Goal: Task Accomplishment & Management: Manage account settings

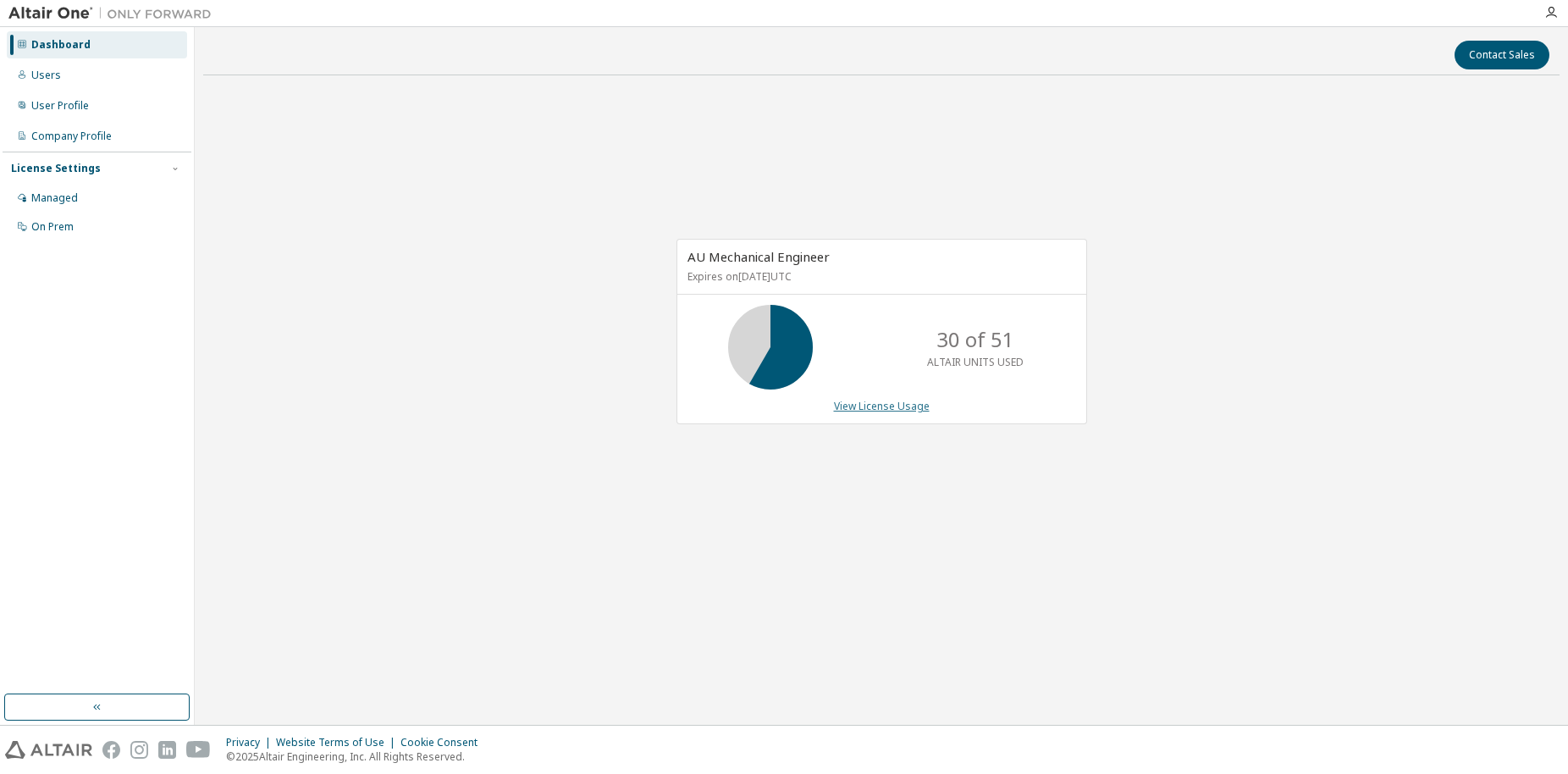
click at [840, 407] on link "View License Usage" at bounding box center [882, 406] width 96 height 15
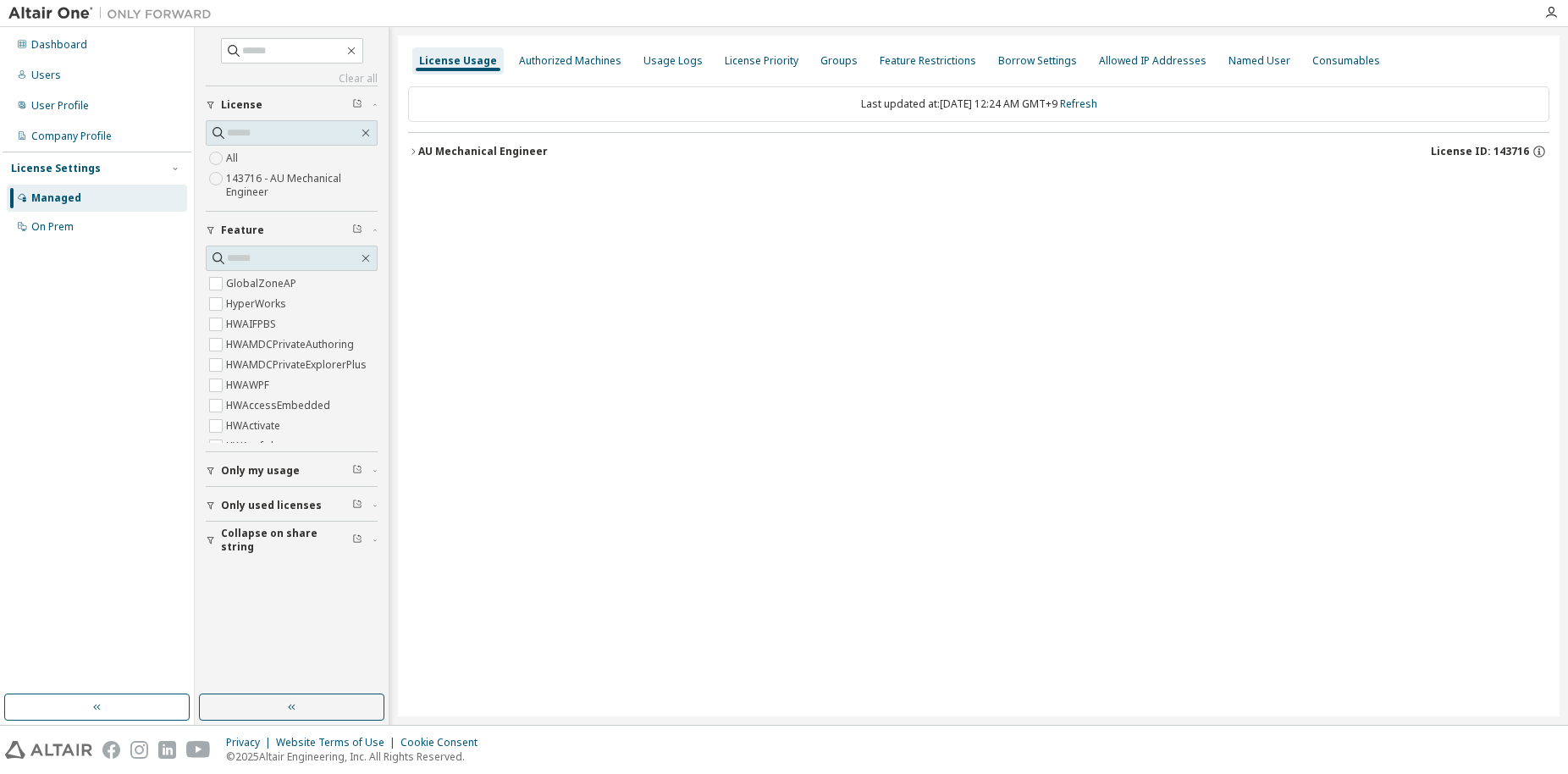
click at [413, 149] on icon "button" at bounding box center [414, 152] width 10 height 10
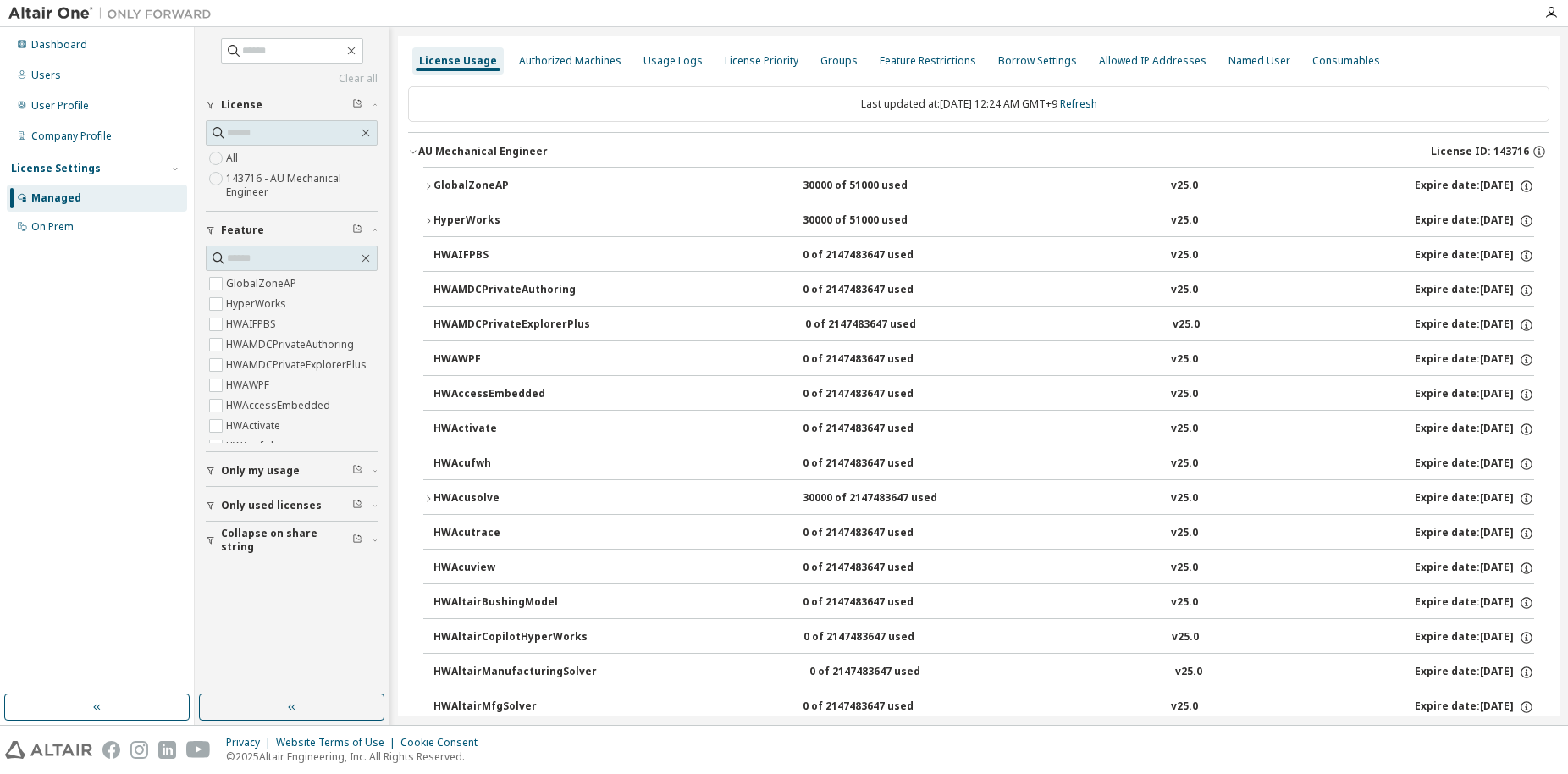
click at [423, 183] on icon "button" at bounding box center [429, 187] width 10 height 10
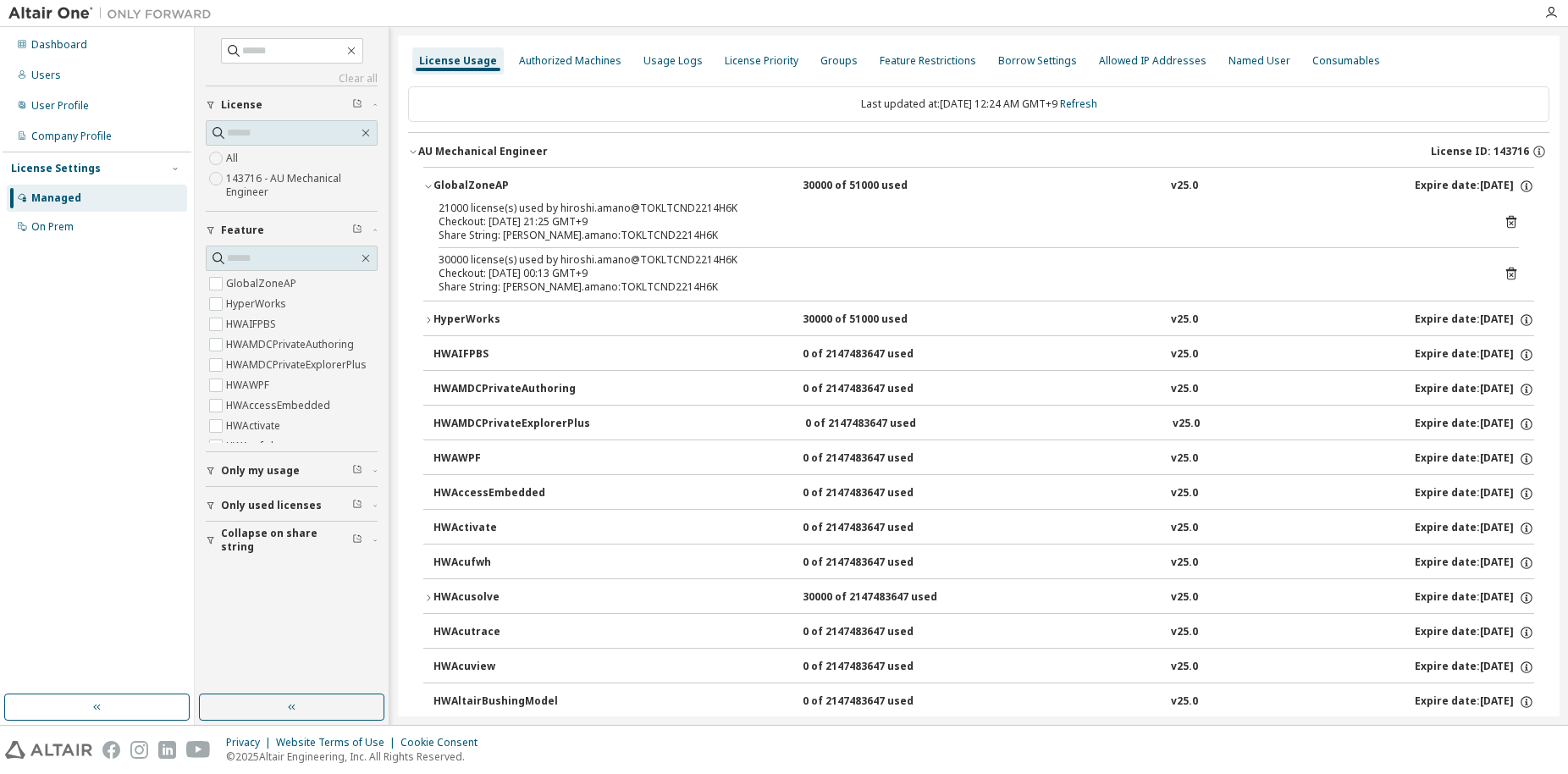
click at [533, 274] on div "Checkout: 2025-09-12 00:13 GMT+9" at bounding box center [959, 274] width 1040 height 14
click at [1506, 270] on icon at bounding box center [1512, 274] width 10 height 13
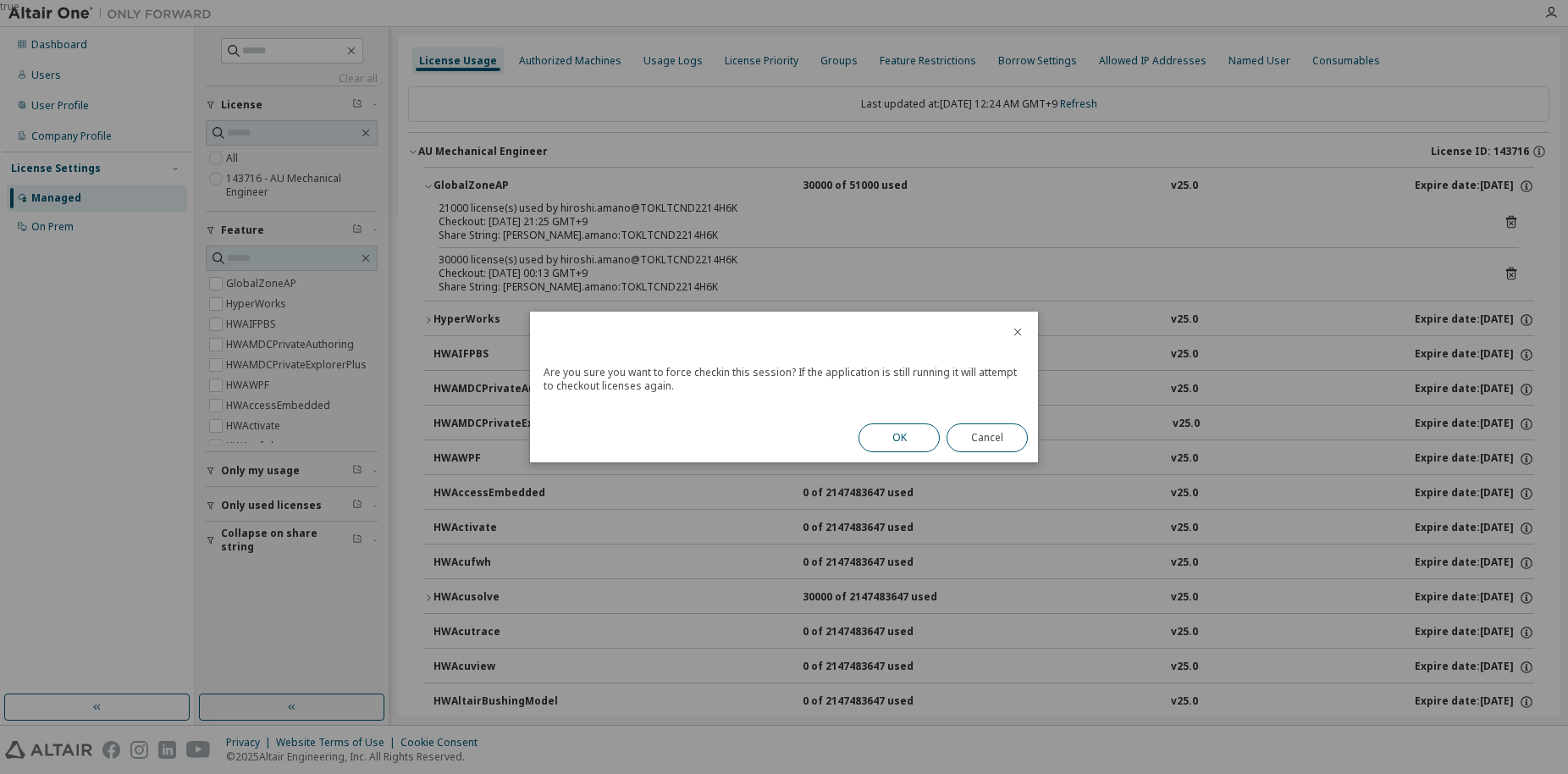
click at [895, 436] on button "OK" at bounding box center [900, 437] width 82 height 29
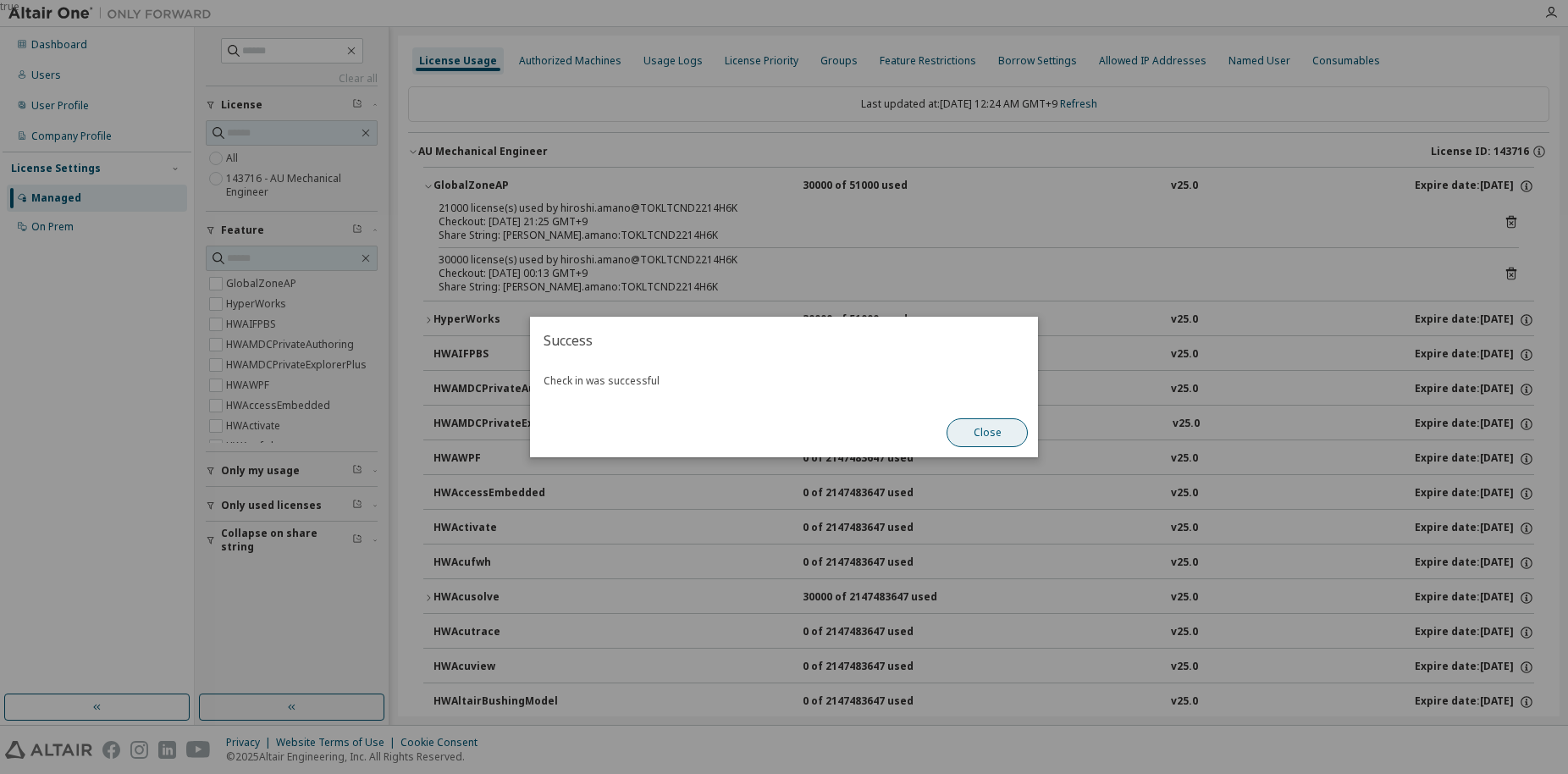
click at [985, 437] on button "Close" at bounding box center [987, 432] width 82 height 29
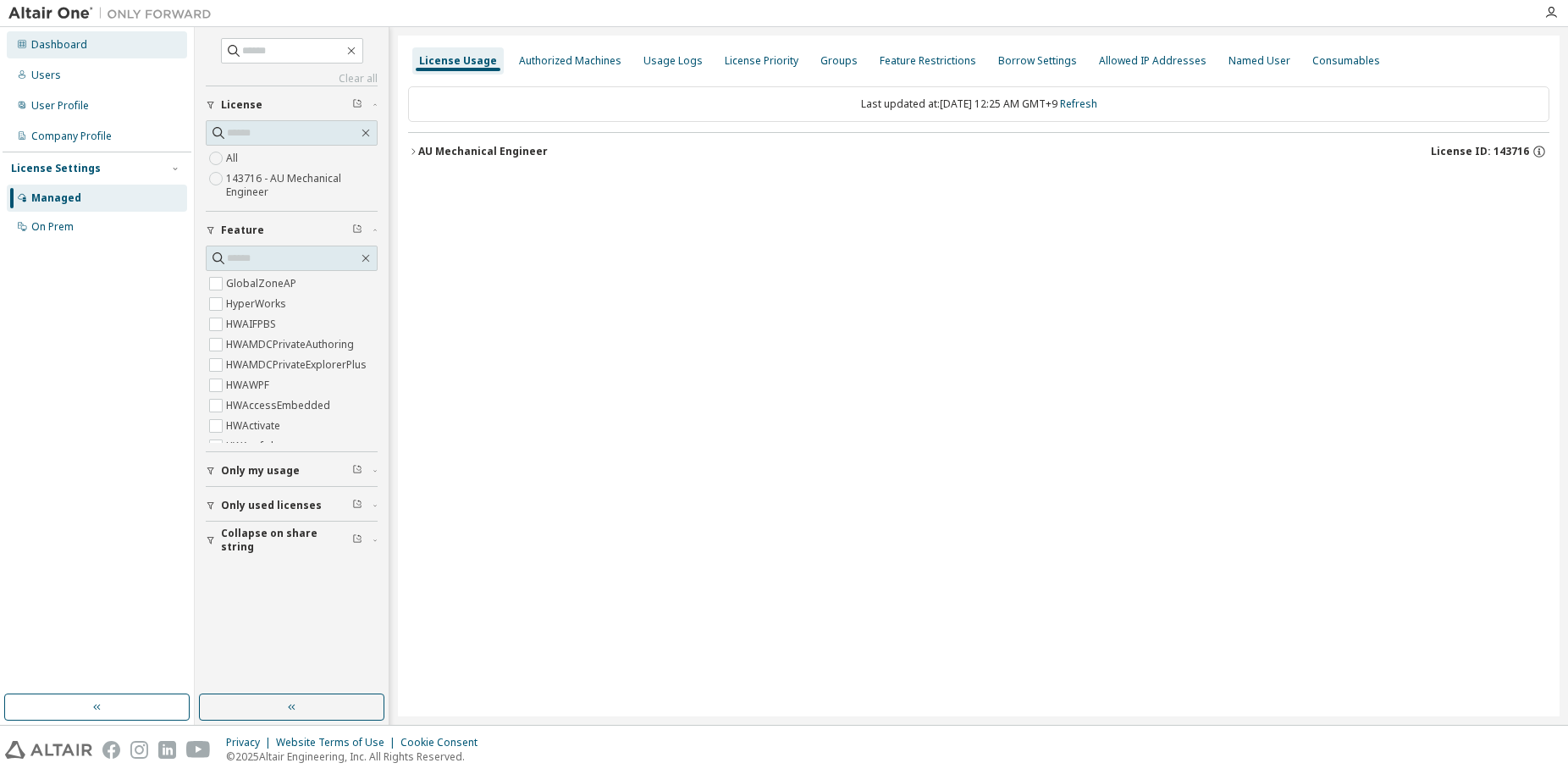
click at [61, 49] on div "Dashboard" at bounding box center [59, 45] width 56 height 14
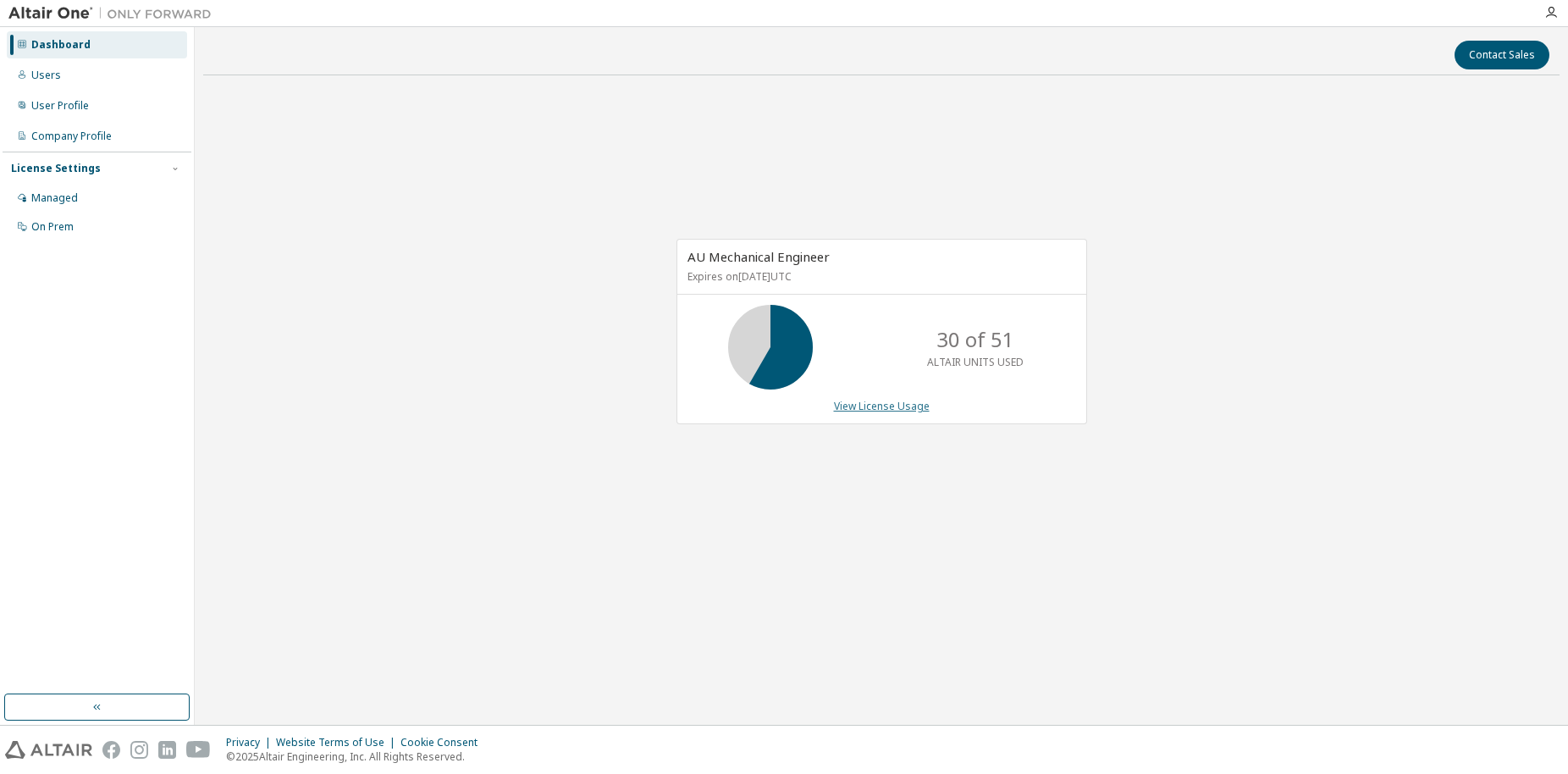
click at [854, 407] on link "View License Usage" at bounding box center [882, 406] width 96 height 15
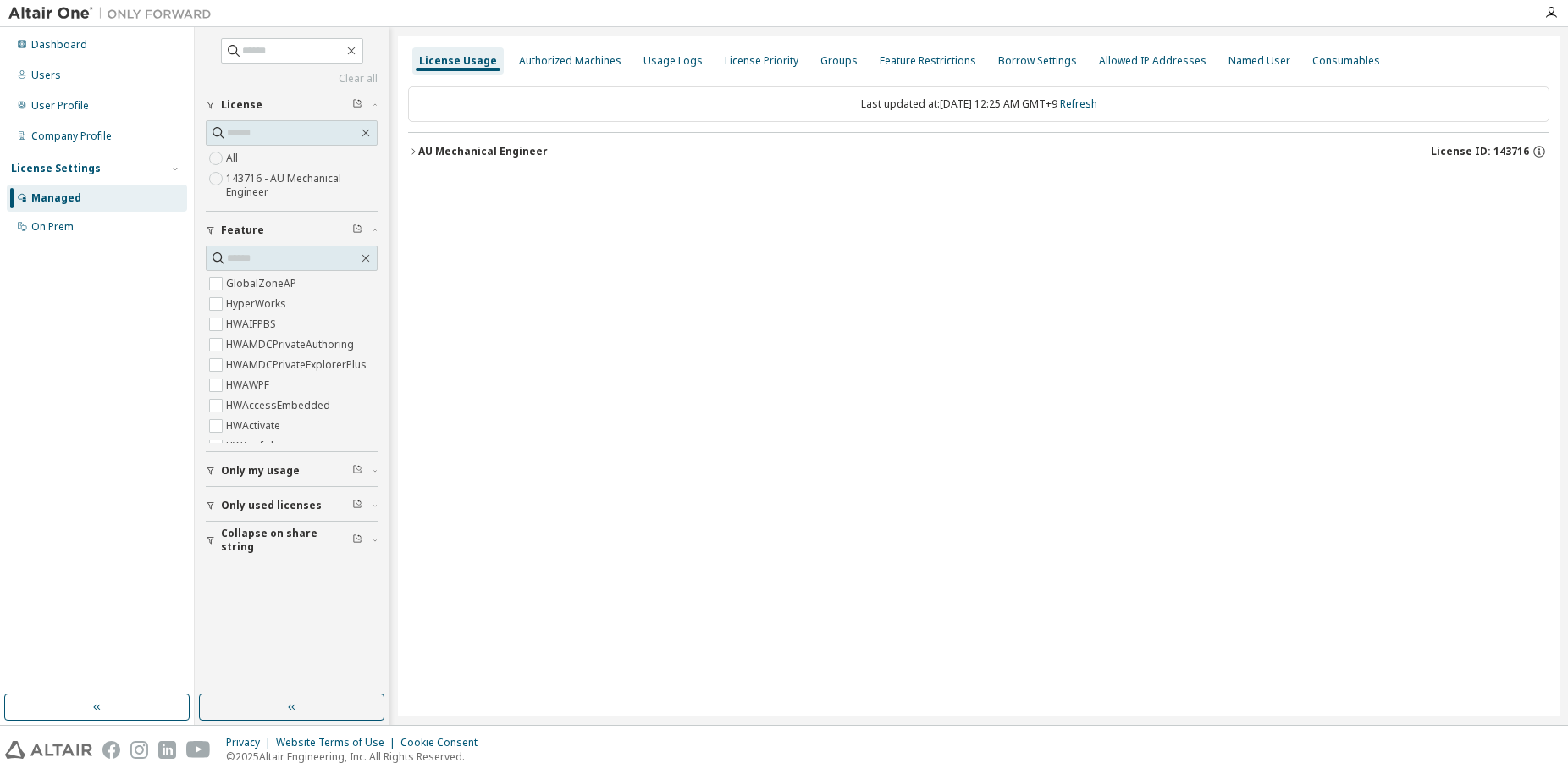
click at [412, 150] on icon "button" at bounding box center [414, 152] width 10 height 10
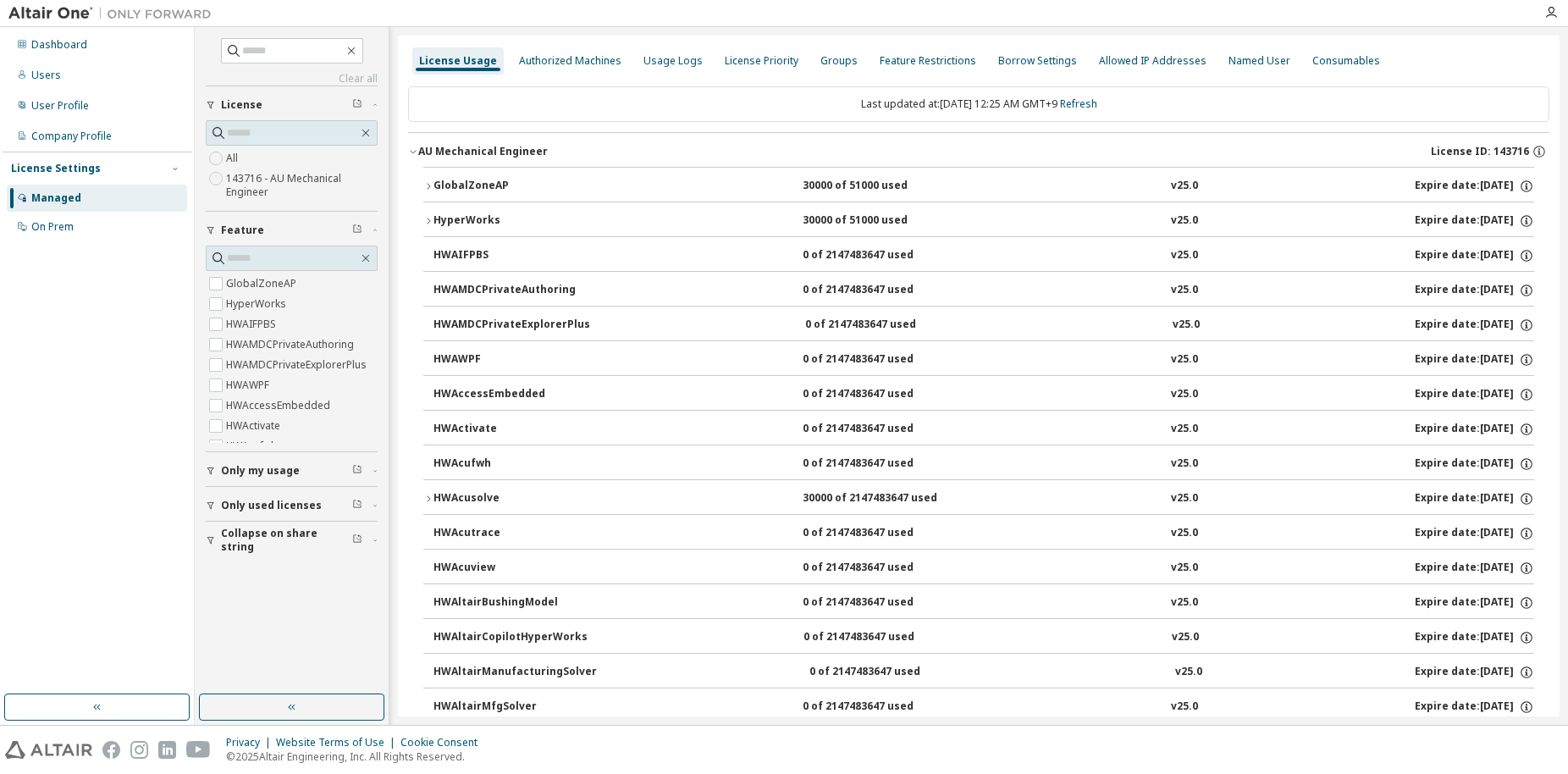
click at [434, 220] on div "HyperWorks" at bounding box center [509, 222] width 152 height 16
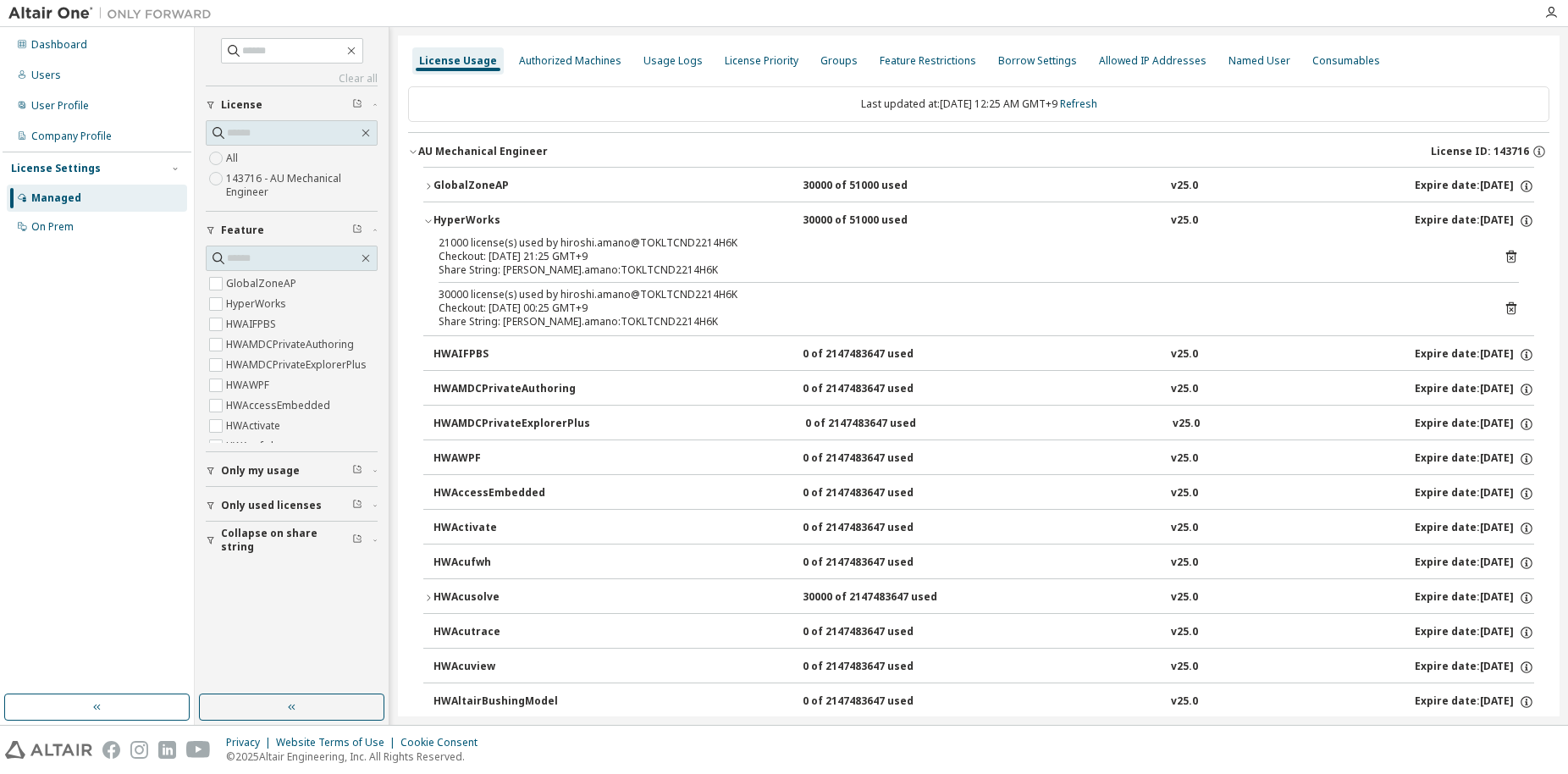
click at [503, 301] on div "30000 license(s) used by hiroshi.amano@TOKLTCND2214H6K" at bounding box center [959, 294] width 1040 height 14
click at [1506, 308] on icon at bounding box center [1512, 308] width 10 height 13
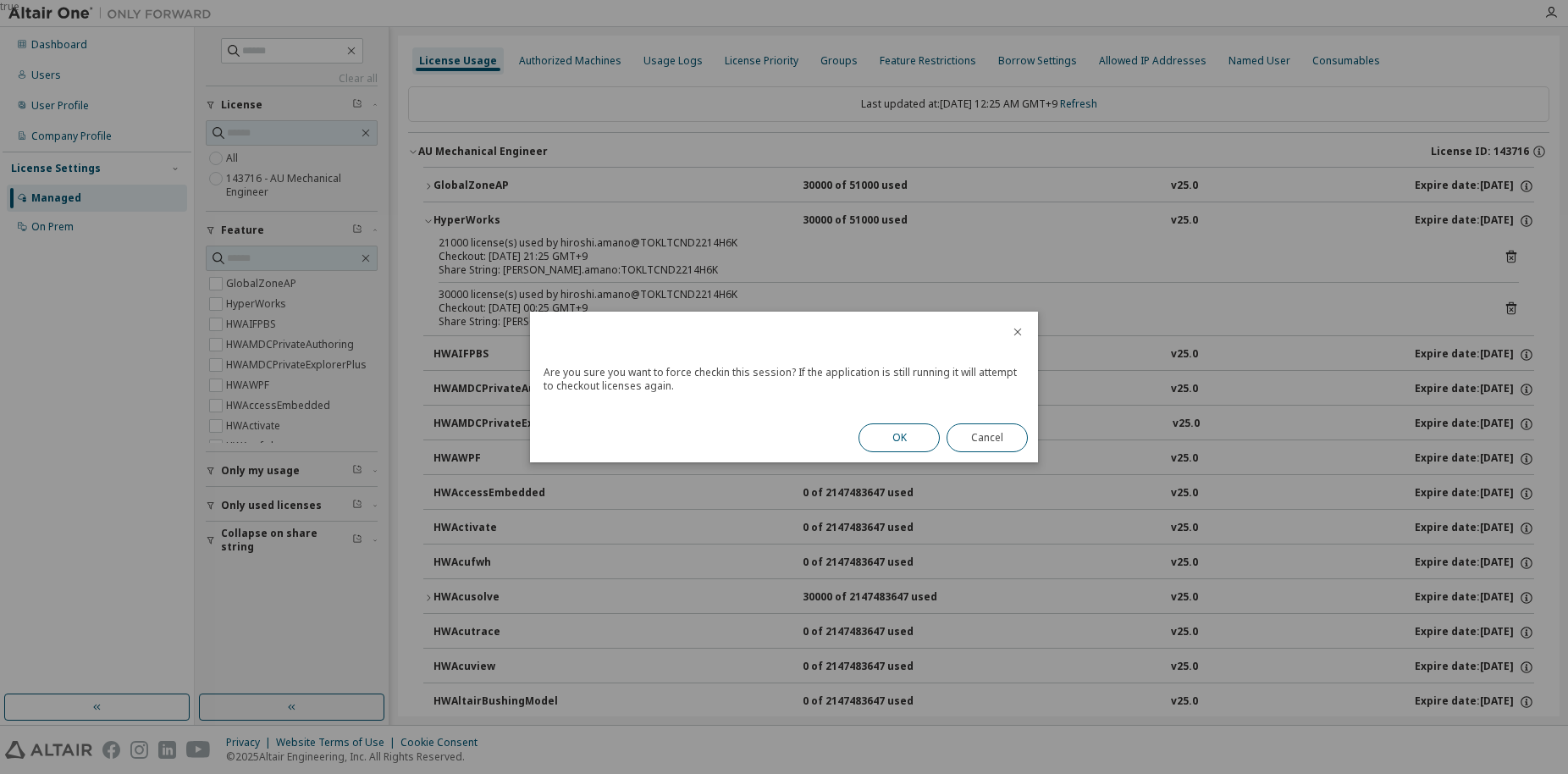
click at [881, 432] on button "OK" at bounding box center [900, 437] width 82 height 29
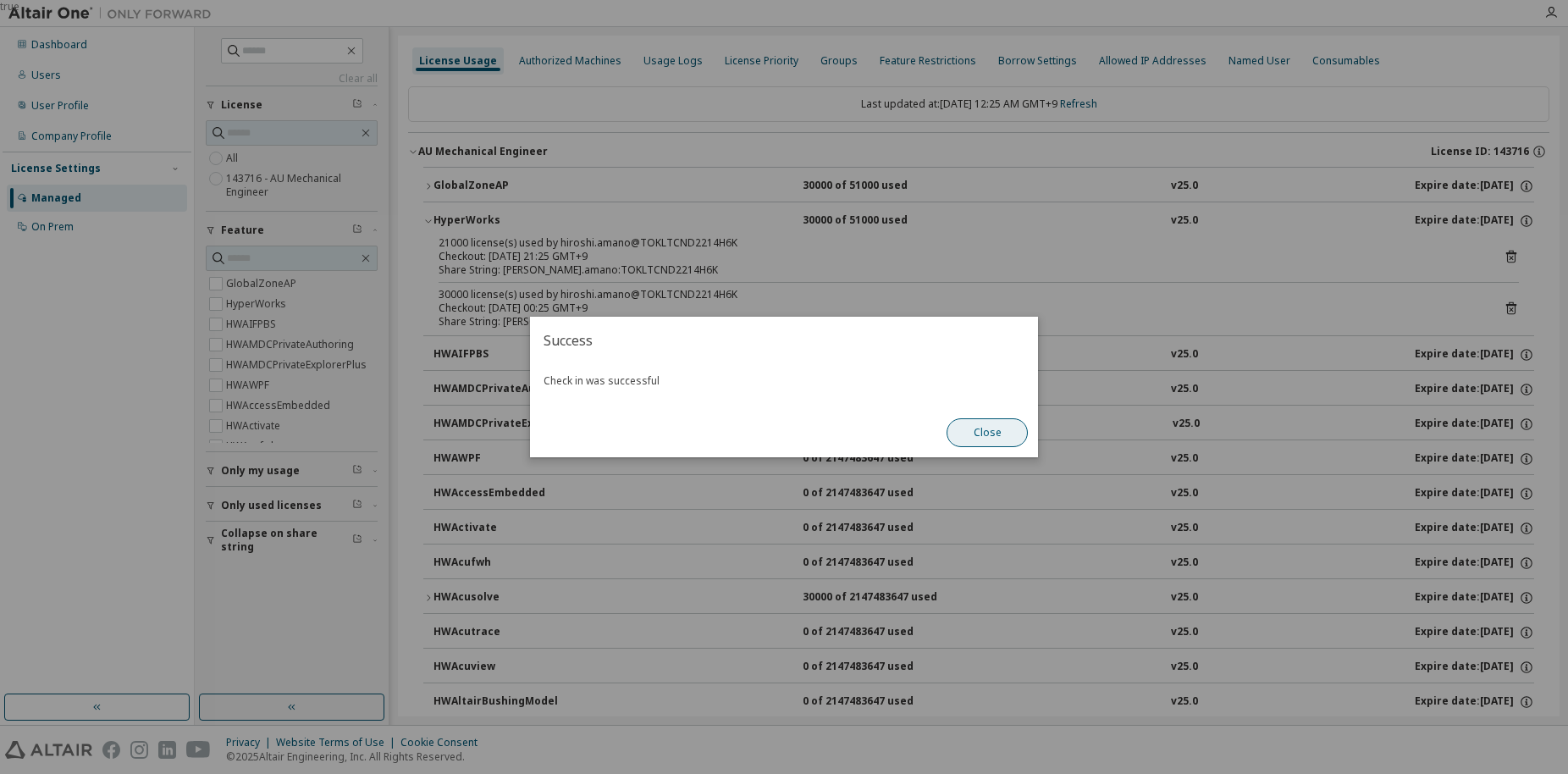
click at [953, 426] on button "Close" at bounding box center [987, 432] width 82 height 29
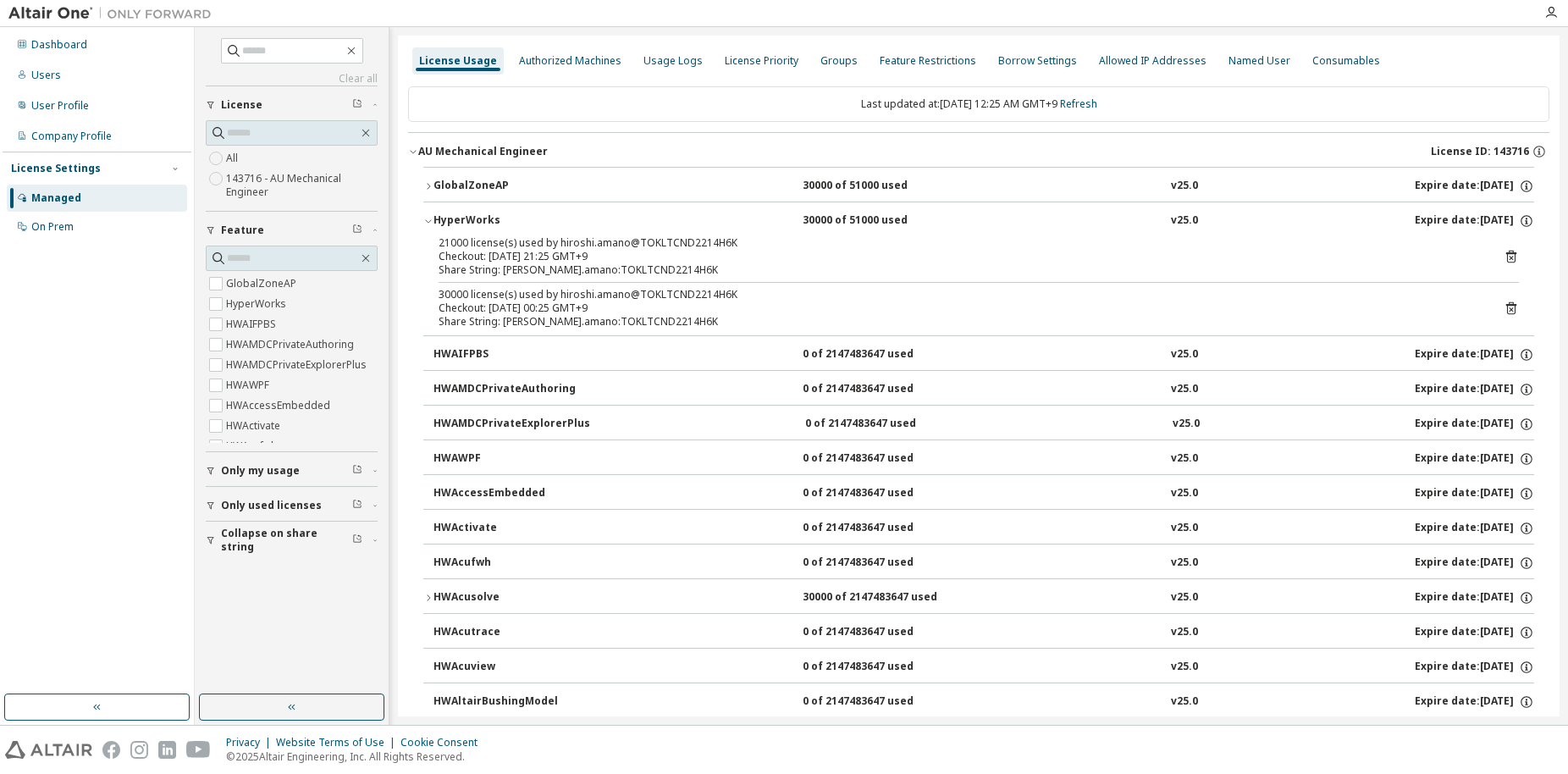
click at [425, 217] on icon "button" at bounding box center [429, 221] width 10 height 10
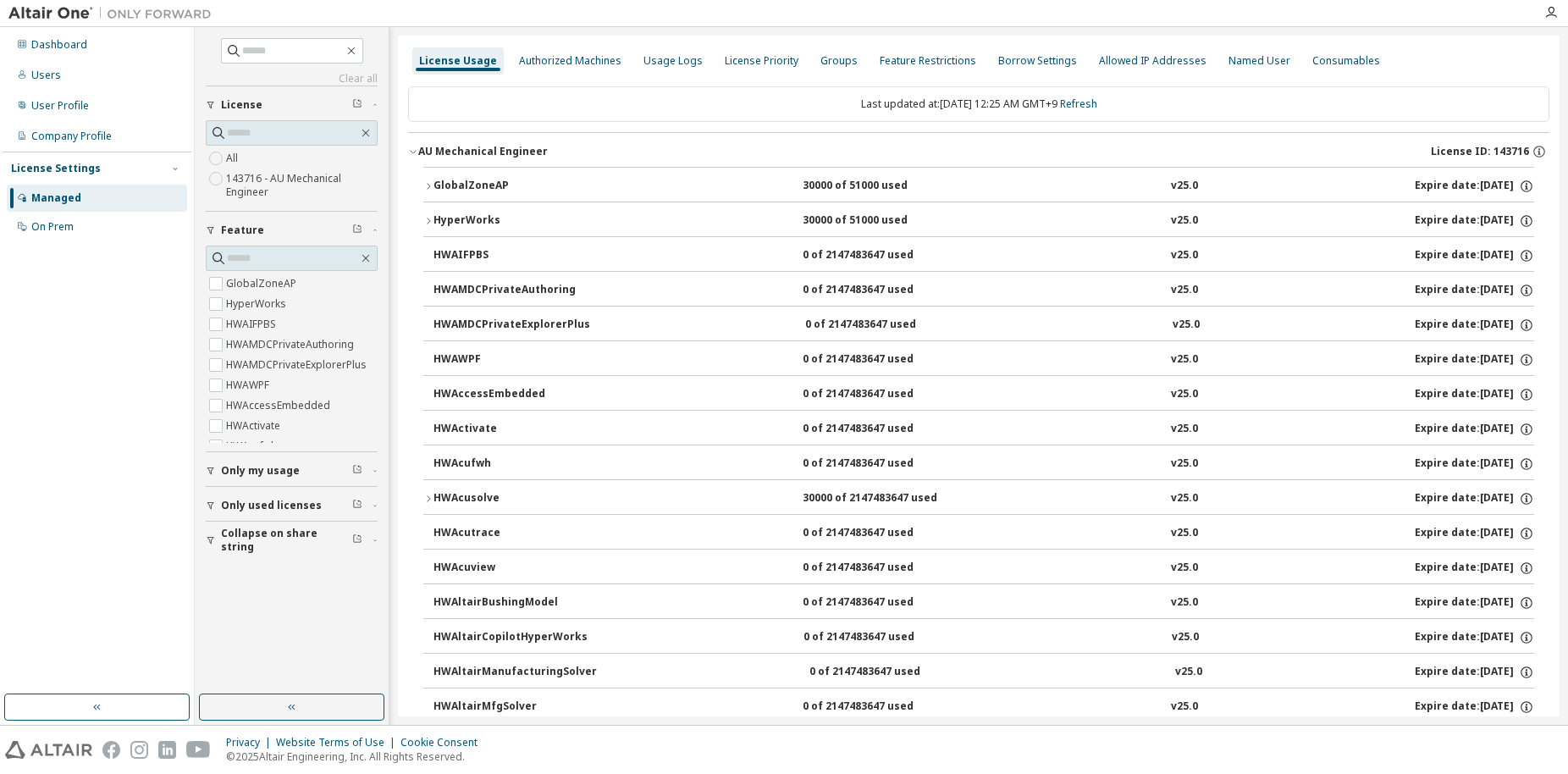
click at [428, 183] on icon "button" at bounding box center [429, 185] width 3 height 6
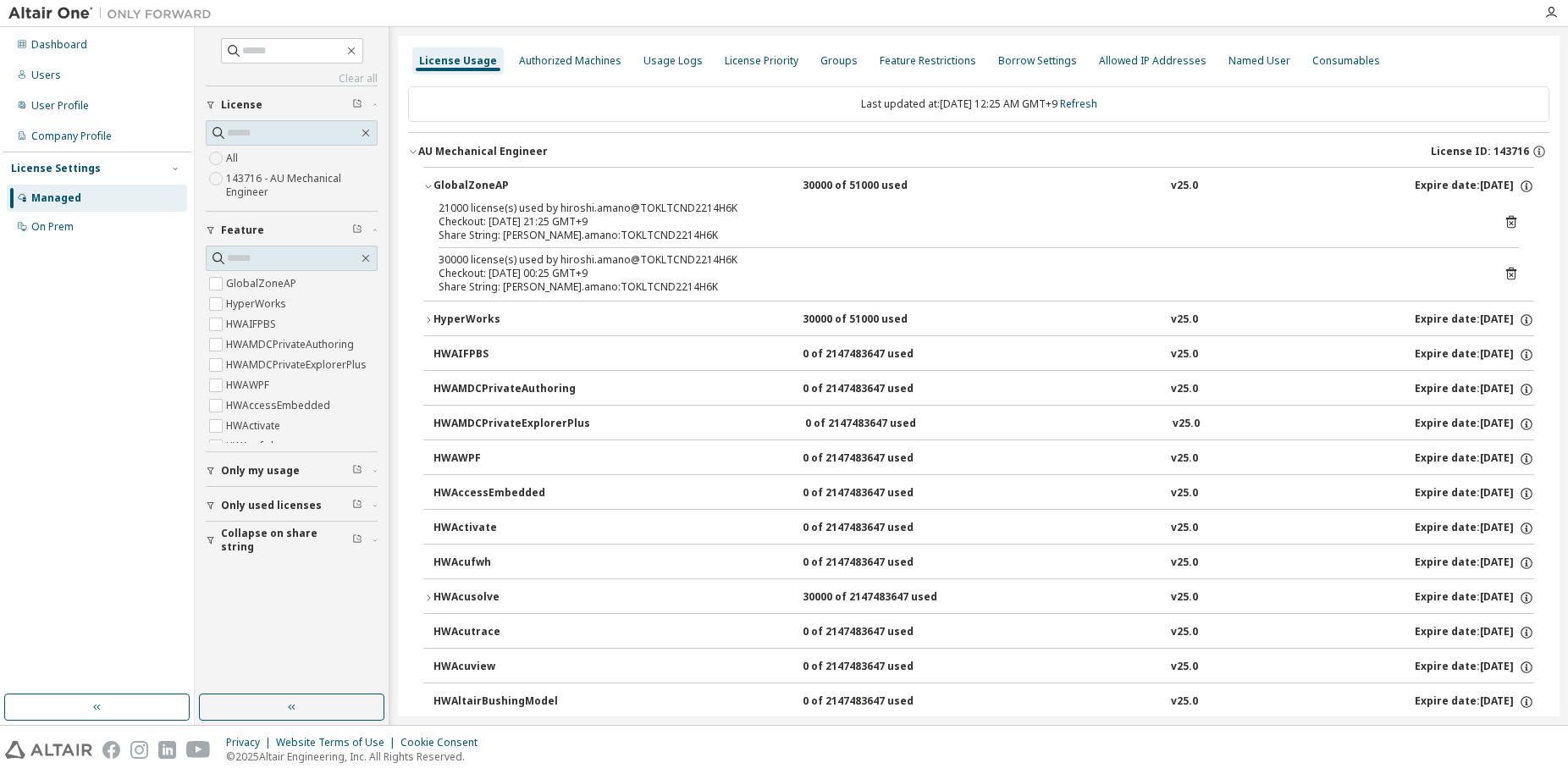
click at [504, 267] on div "Checkout: 2025-09-12 00:25 GMT+9" at bounding box center [959, 274] width 1040 height 14
click at [1504, 272] on icon at bounding box center [1512, 274] width 16 height 16
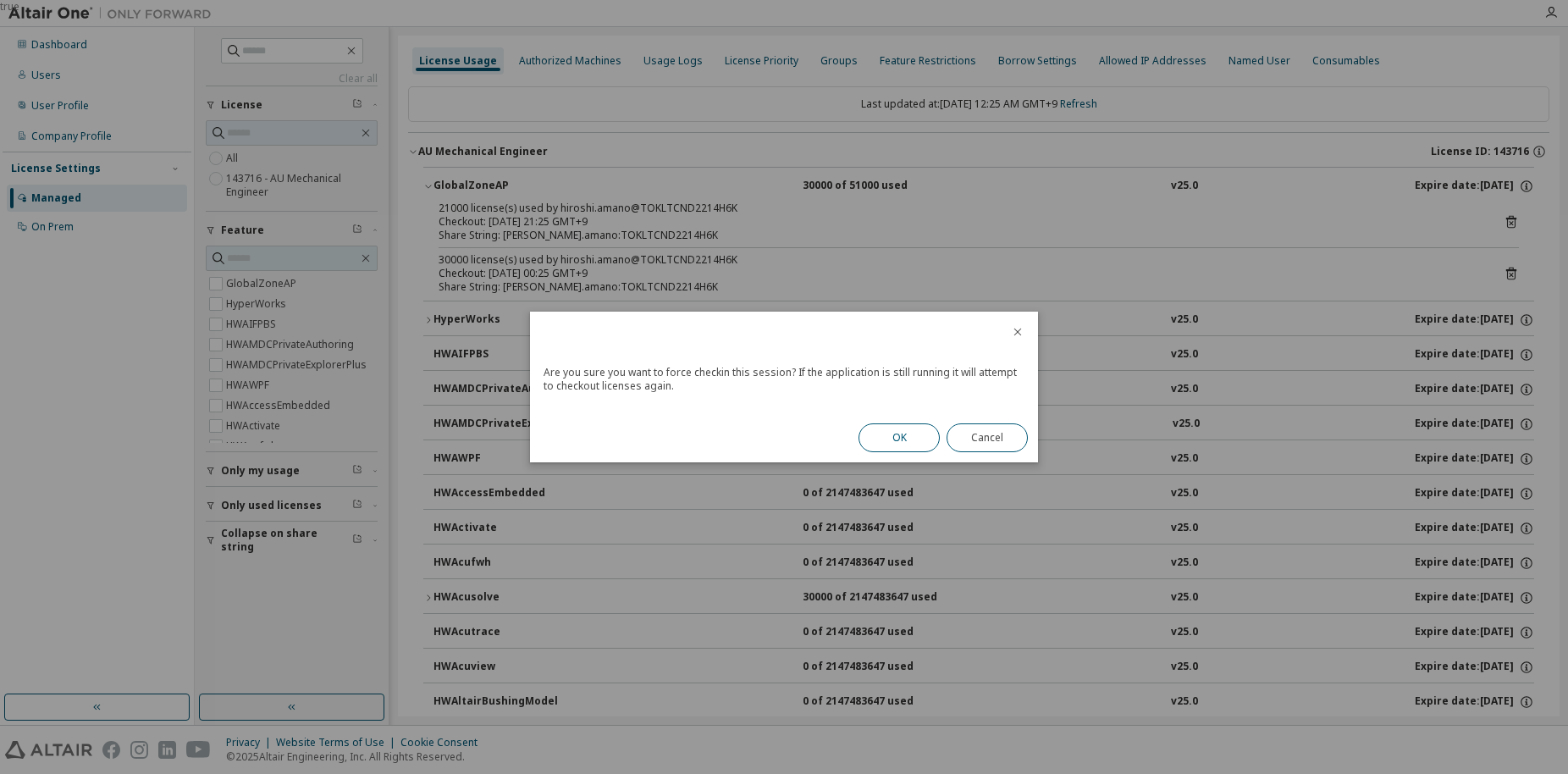
click at [878, 435] on button "OK" at bounding box center [900, 437] width 82 height 29
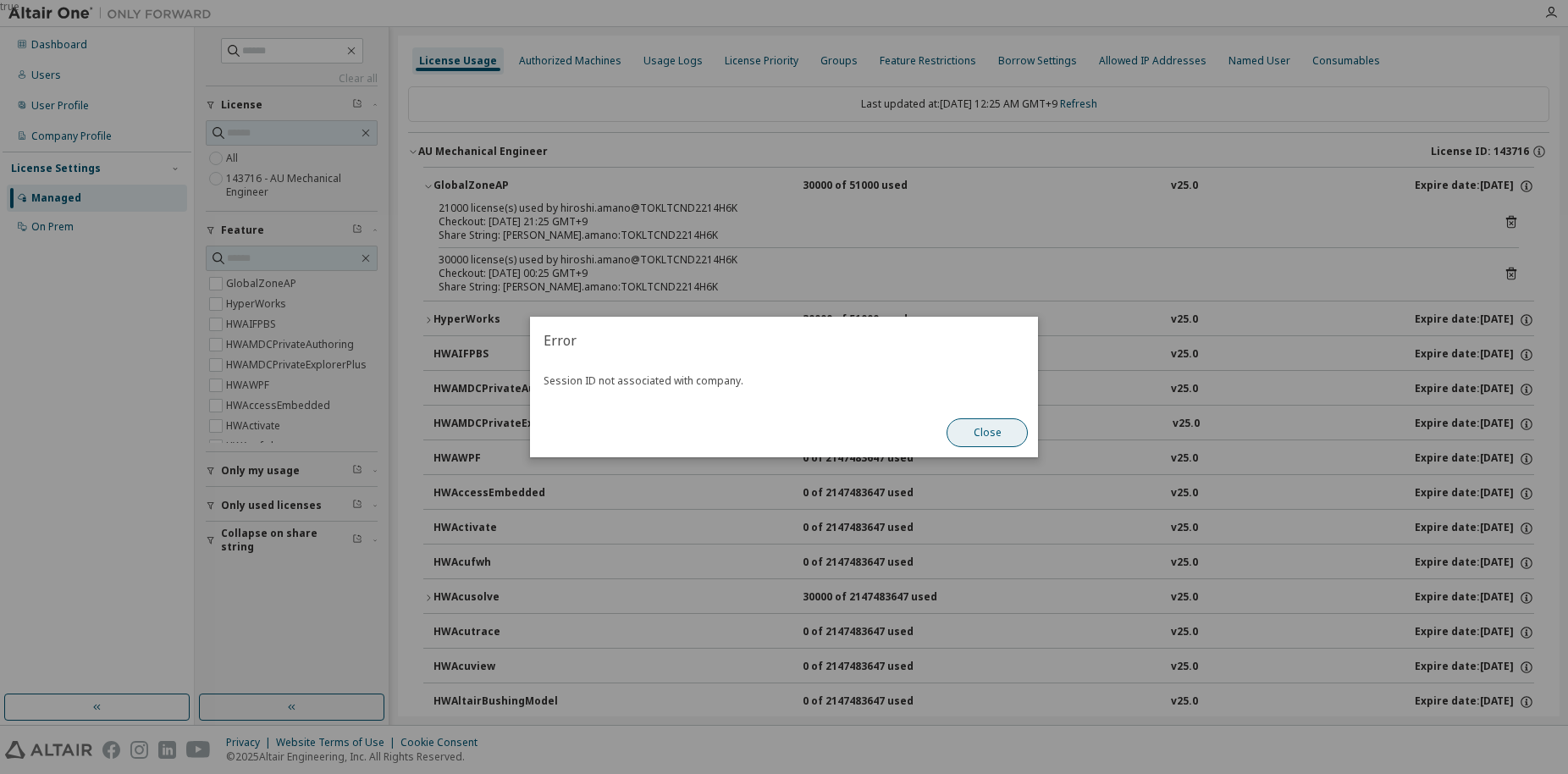
click at [963, 421] on button "Close" at bounding box center [987, 432] width 82 height 29
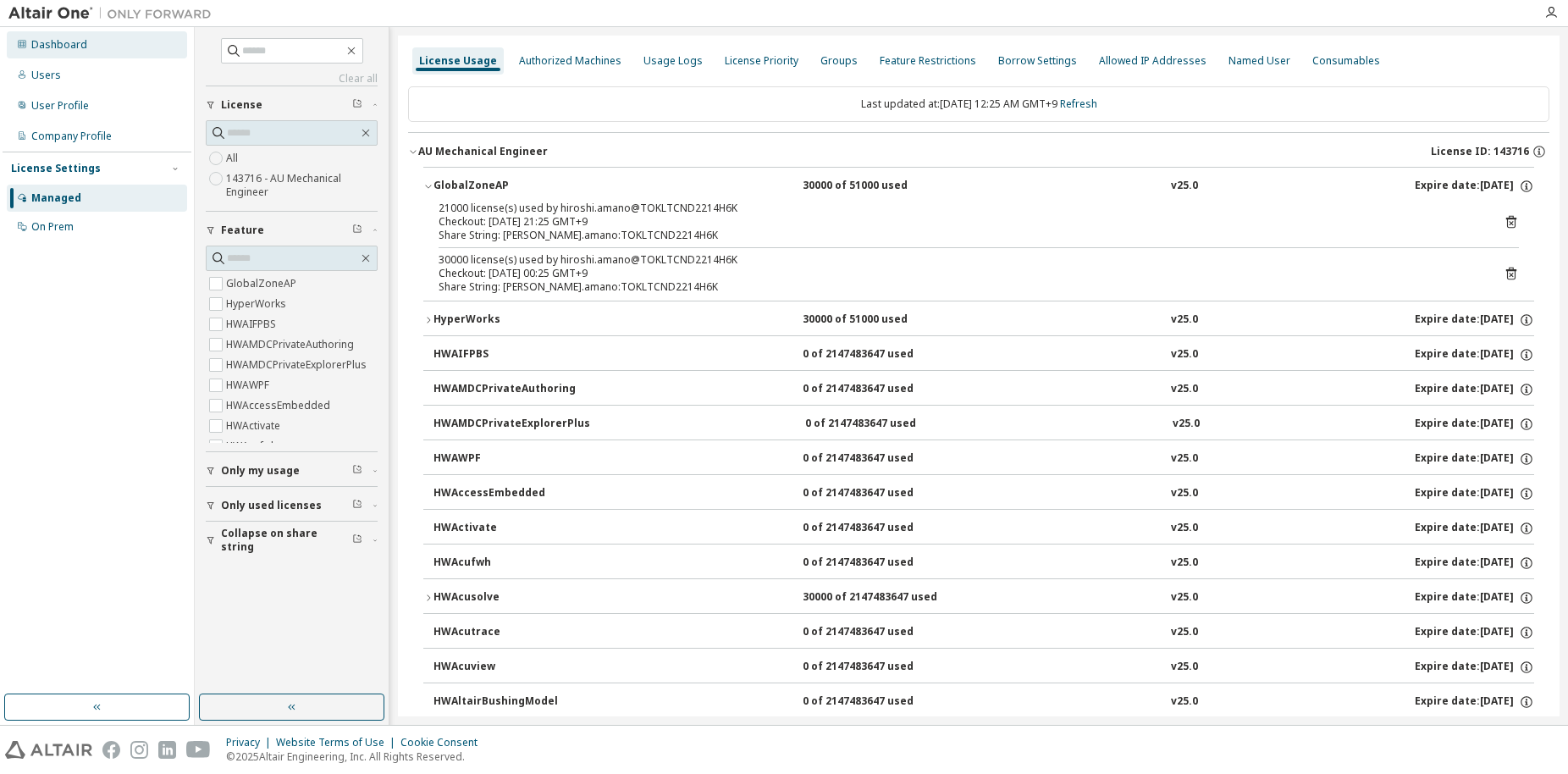
click at [44, 54] on div "Dashboard" at bounding box center [97, 44] width 181 height 27
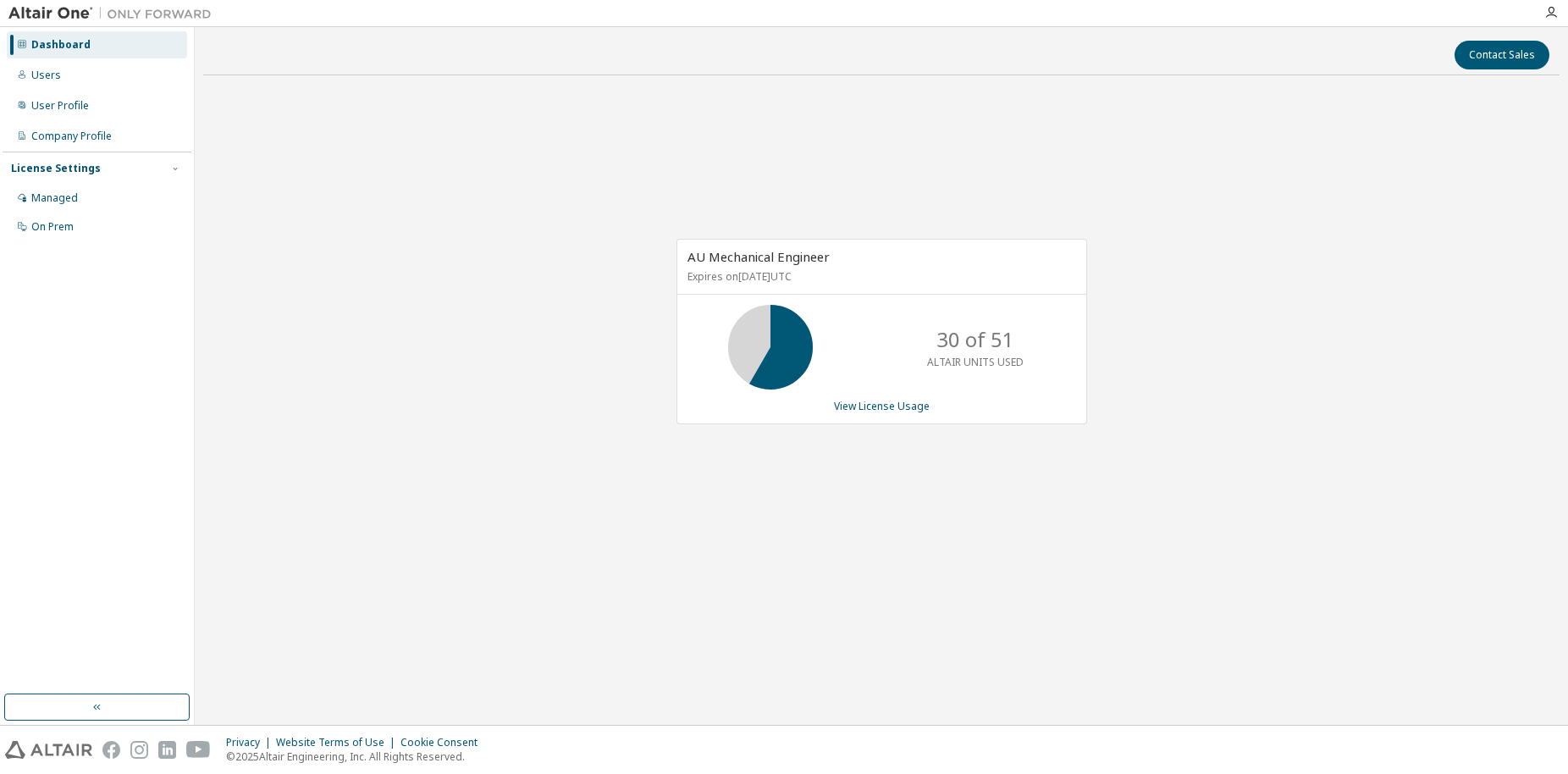
drag, startPoint x: 577, startPoint y: 506, endPoint x: 583, endPoint y: 498, distance: 10.0
click at [581, 500] on div "AU Mechanical Engineer Expires on June 10, 2026 UTC 30 of 51 ALTAIR UNITS USED …" at bounding box center [881, 340] width 1357 height 503
click at [918, 407] on link "View License Usage" at bounding box center [882, 406] width 96 height 15
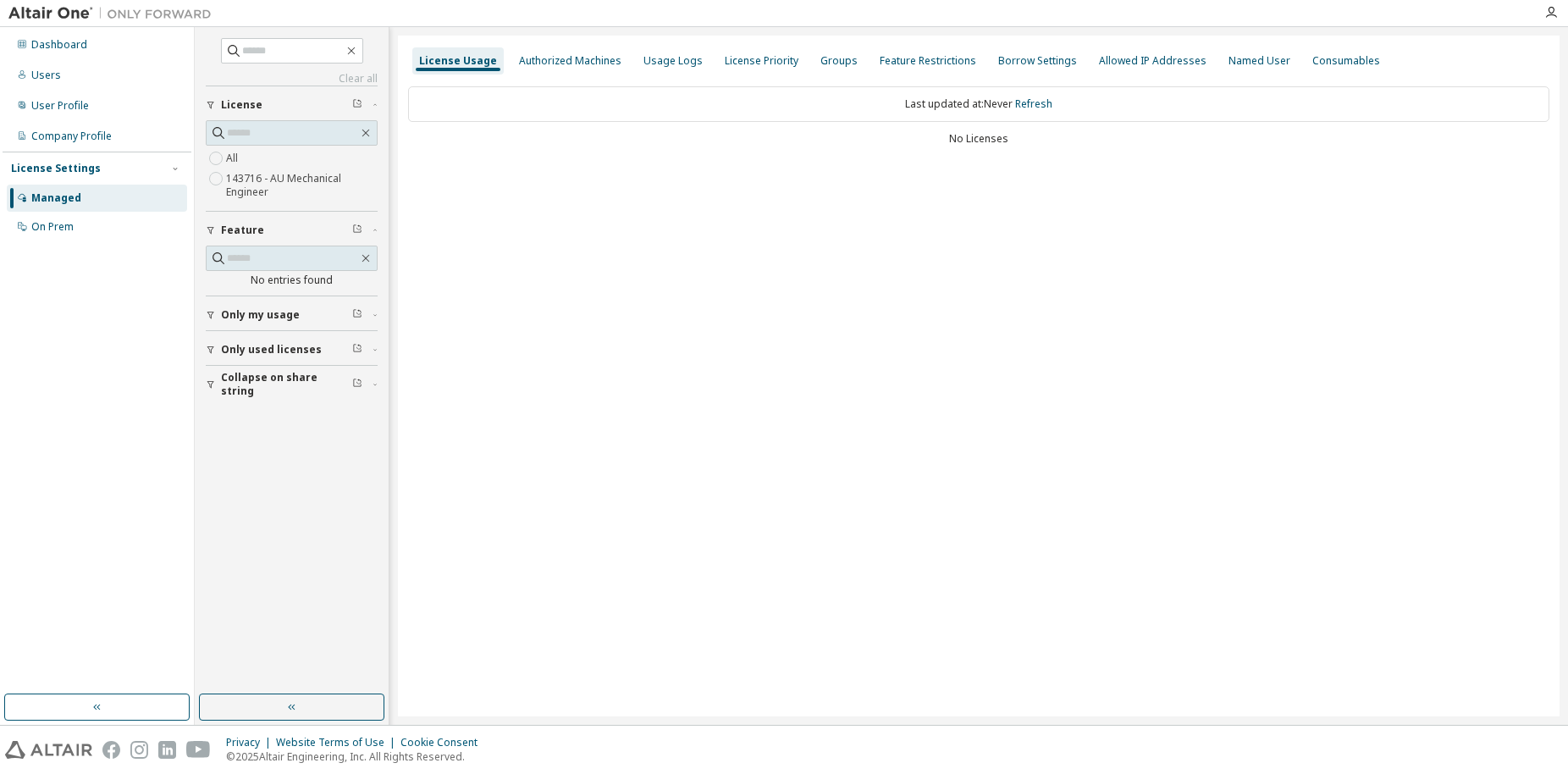
click at [728, 150] on div "Last updated at: Never Refresh No Licenses" at bounding box center [979, 117] width 1141 height 83
click at [51, 50] on div "Dashboard" at bounding box center [59, 45] width 56 height 14
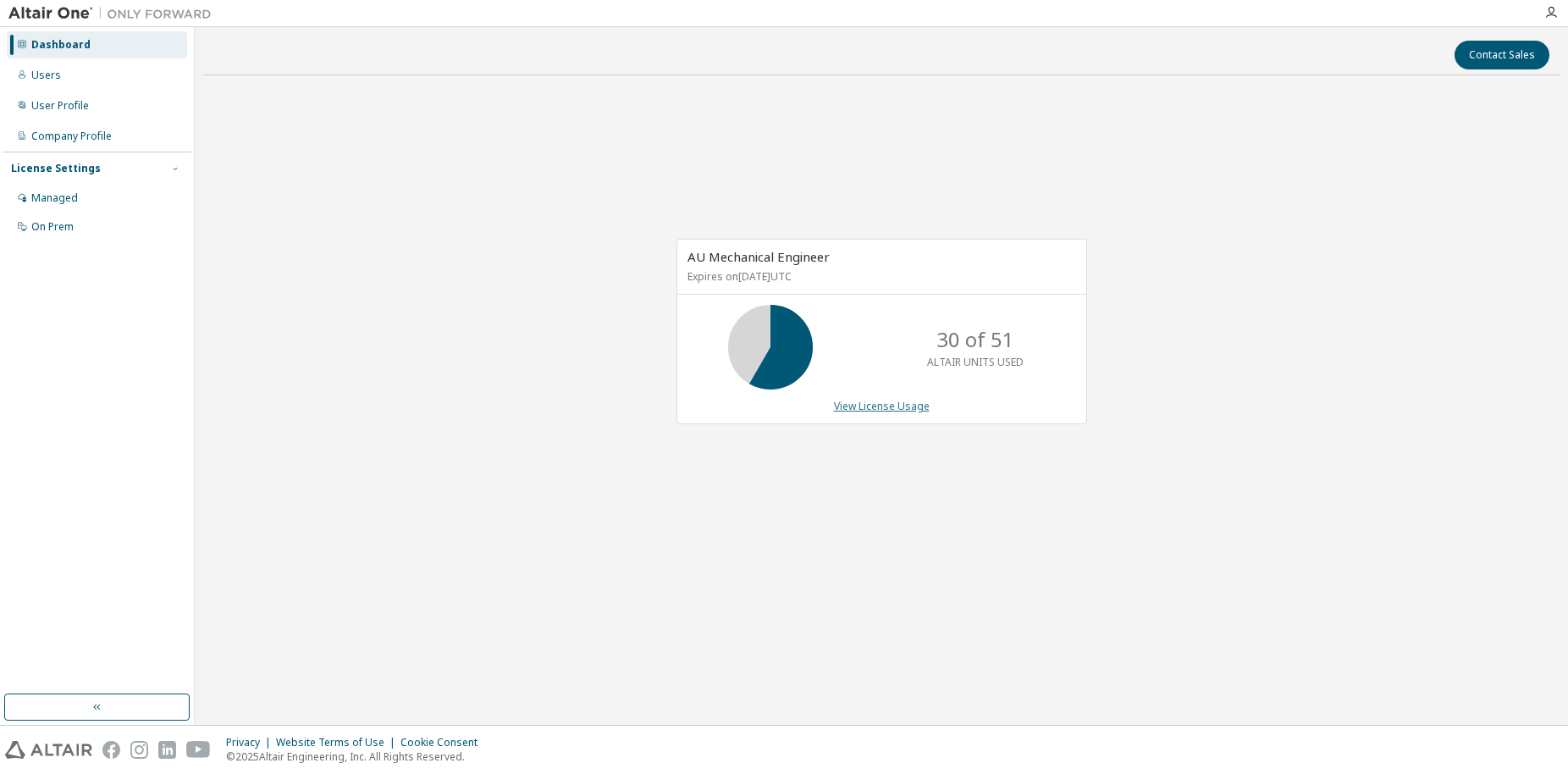
click at [867, 407] on link "View License Usage" at bounding box center [882, 406] width 96 height 15
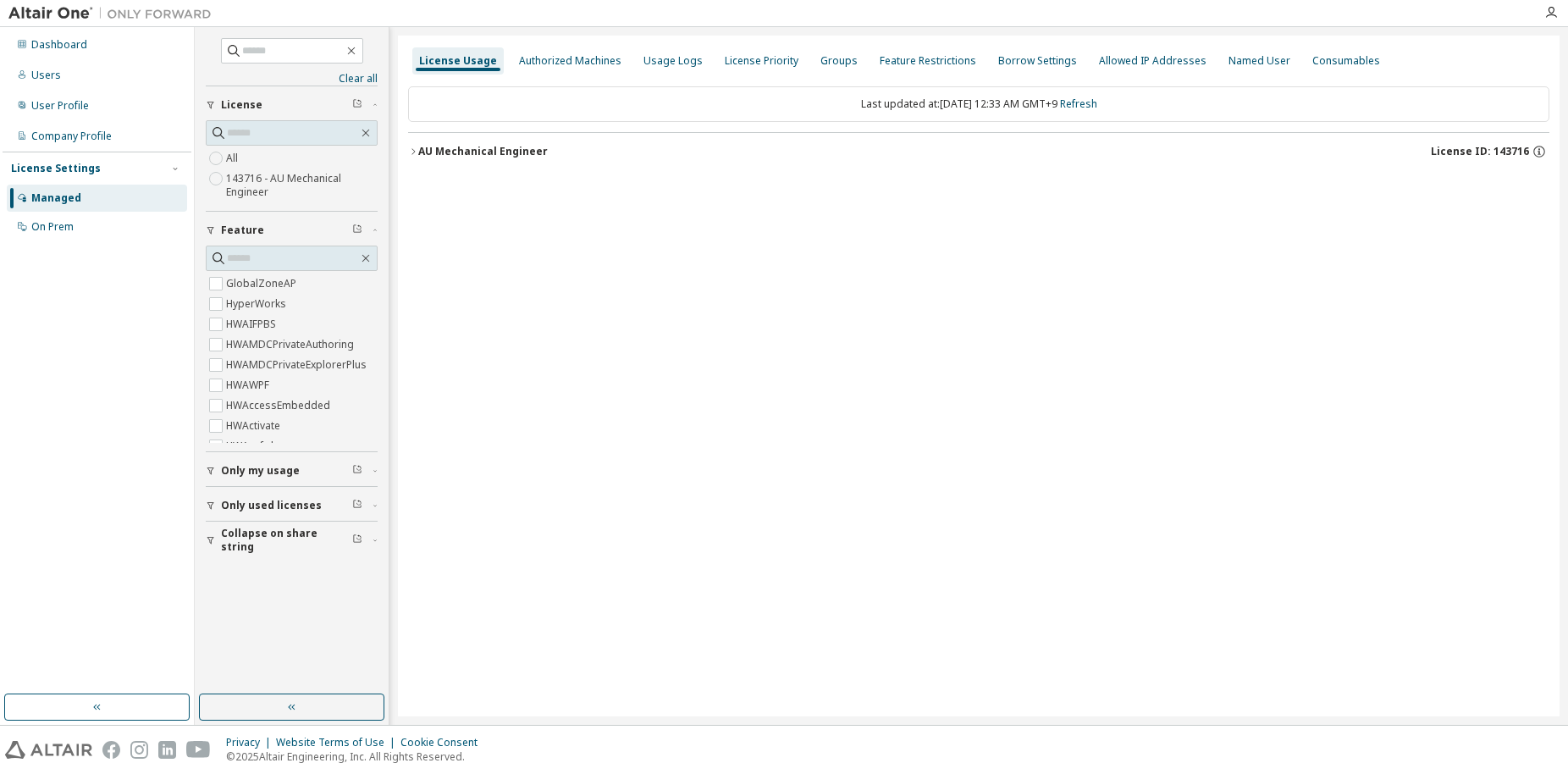
click at [412, 149] on icon "button" at bounding box center [414, 151] width 3 height 6
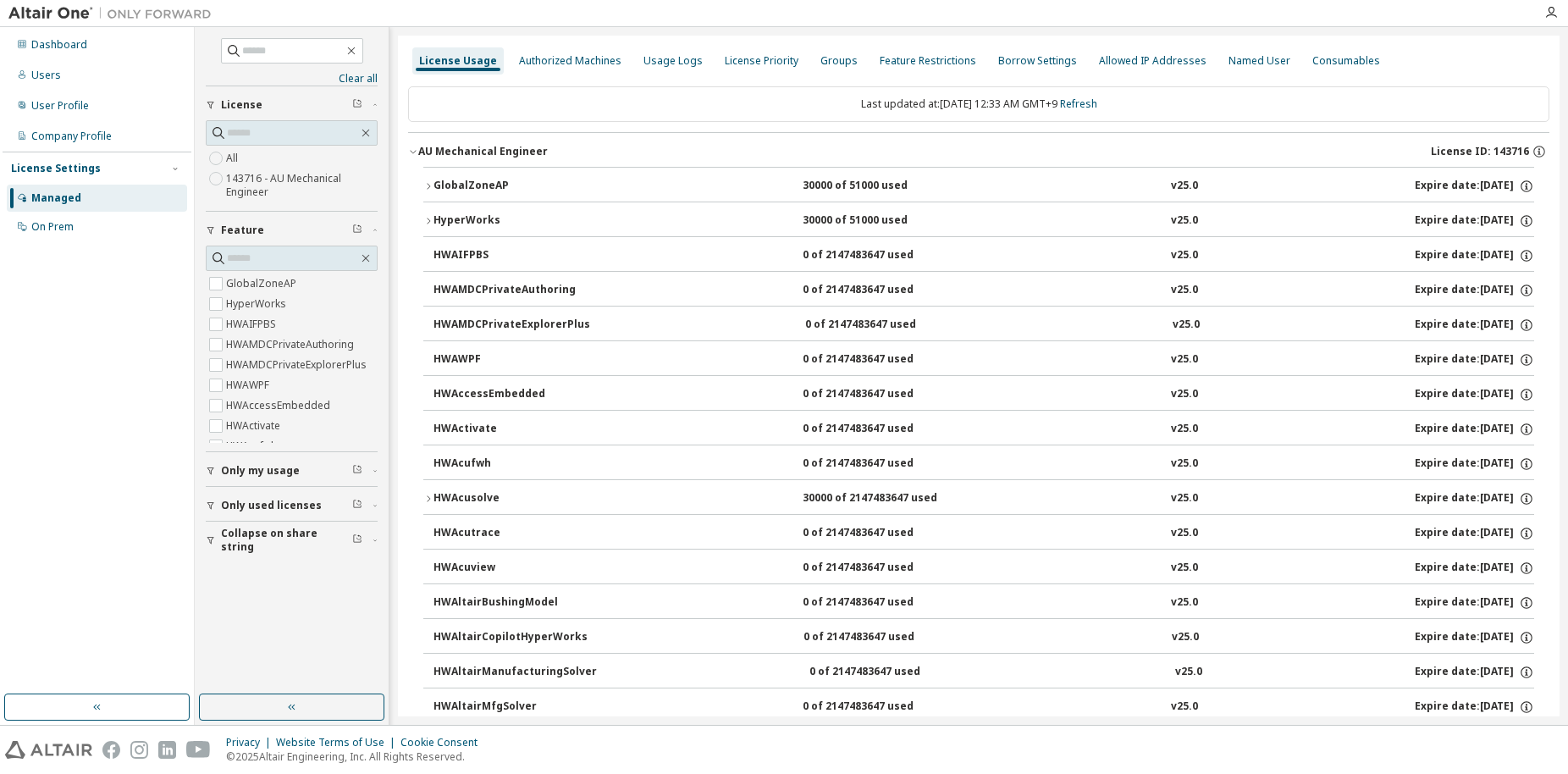
click at [423, 182] on icon "button" at bounding box center [429, 187] width 10 height 10
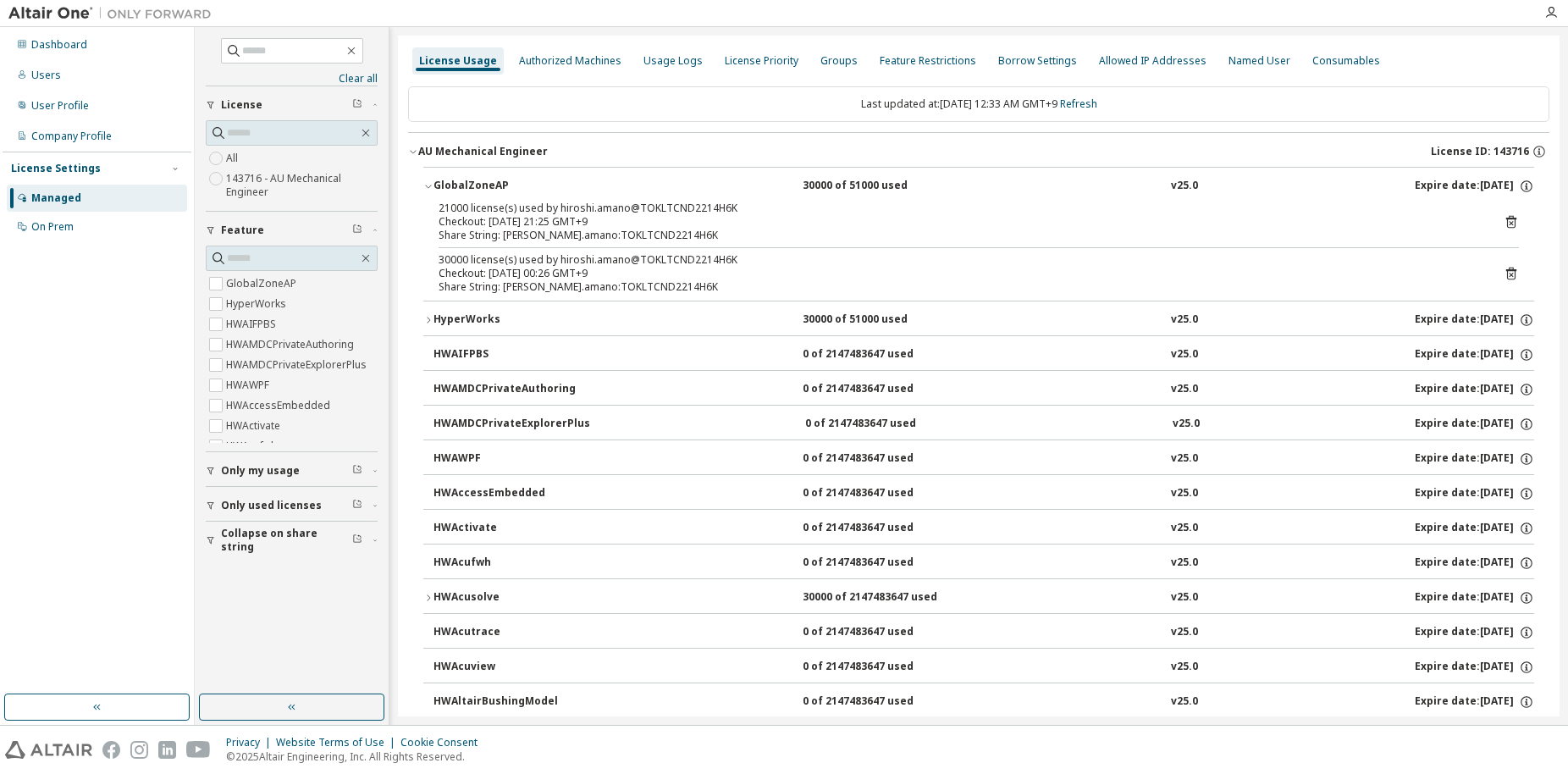
click at [517, 274] on div "Checkout: 2025-09-12 00:26 GMT+9" at bounding box center [959, 274] width 1040 height 14
click at [1504, 272] on icon at bounding box center [1512, 274] width 16 height 16
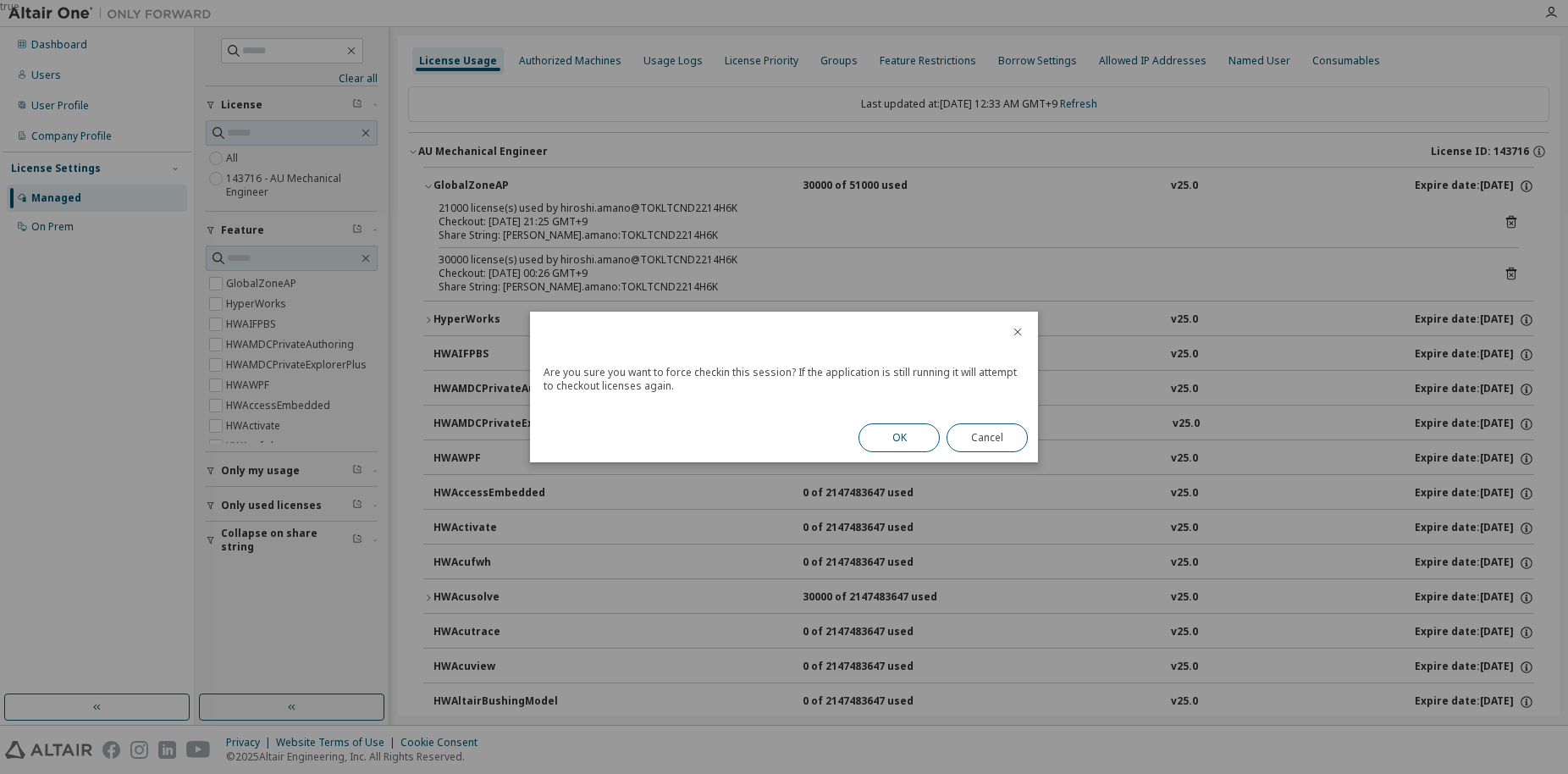
click at [911, 429] on button "OK" at bounding box center [900, 437] width 82 height 29
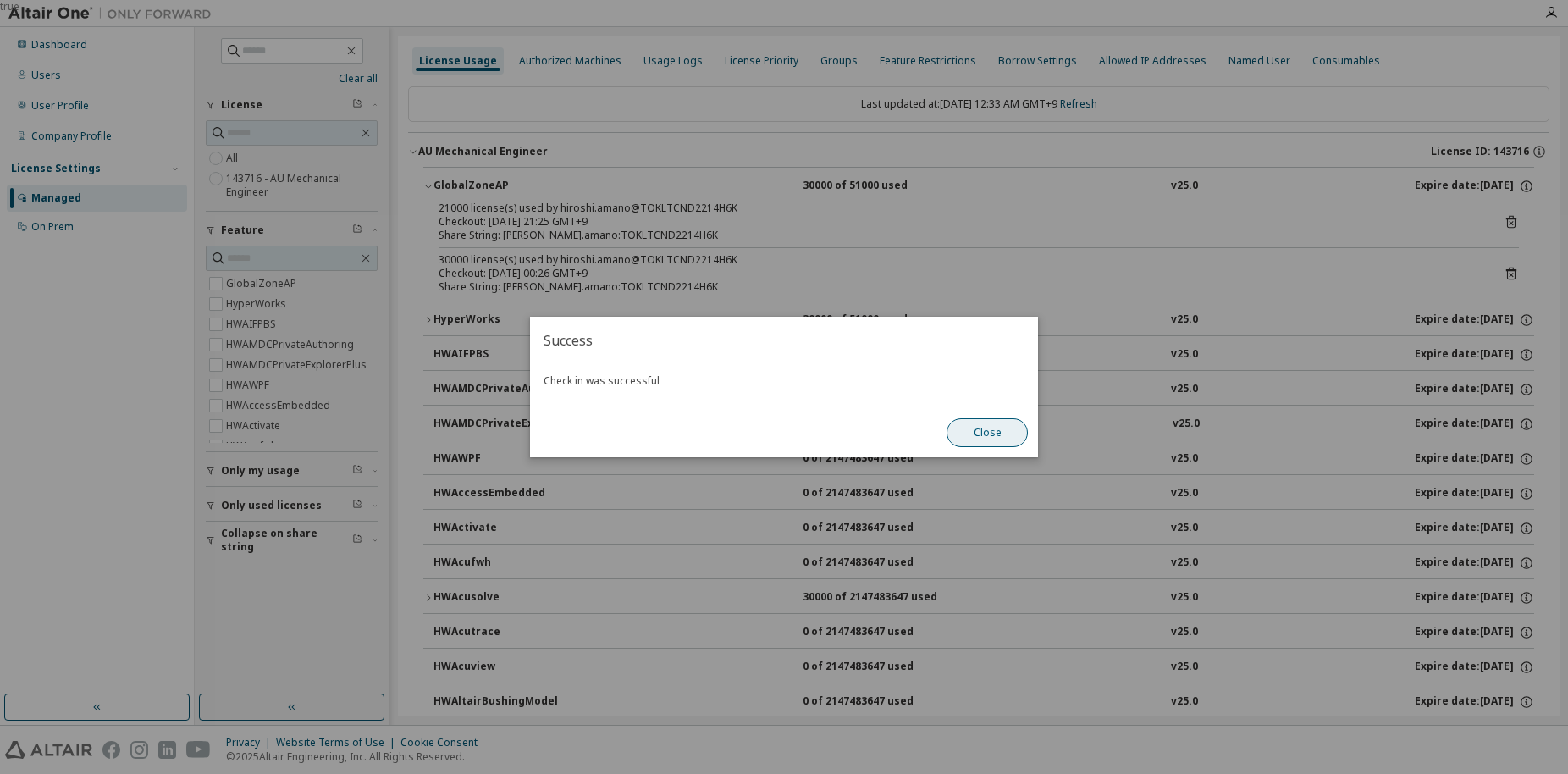
click at [968, 430] on button "Close" at bounding box center [987, 432] width 82 height 29
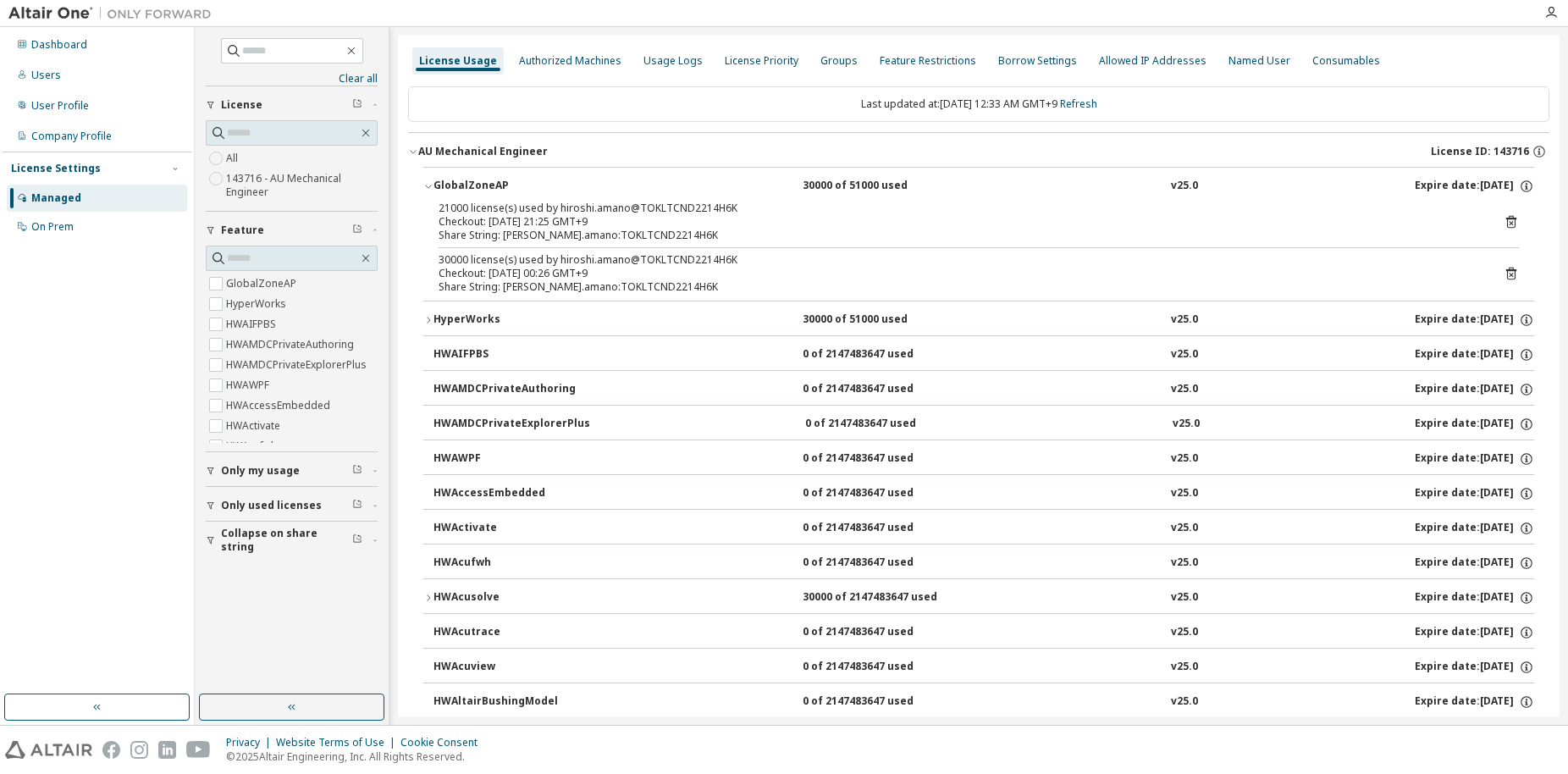
click at [427, 596] on icon "button" at bounding box center [429, 598] width 10 height 10
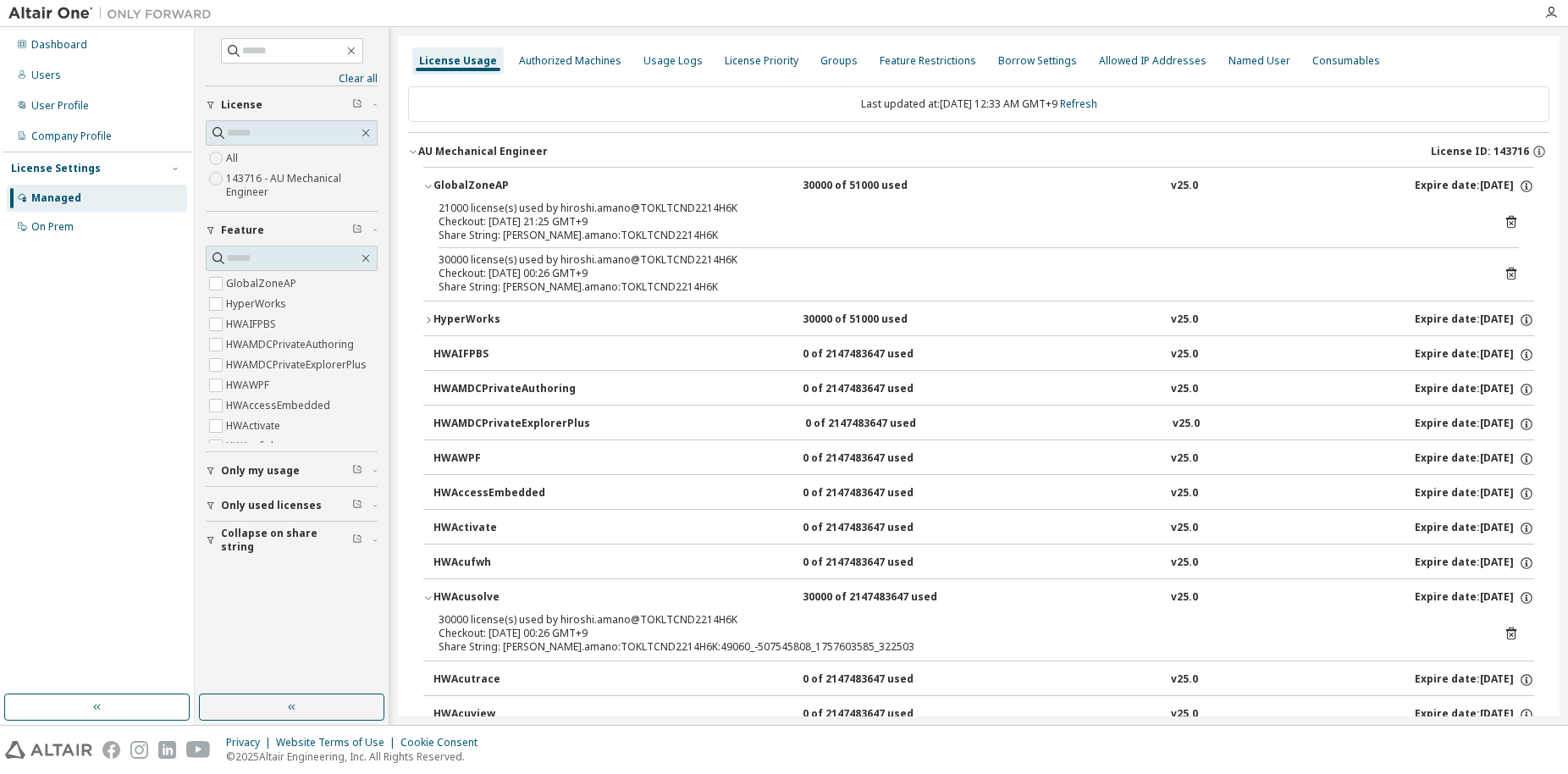
click at [1506, 630] on icon at bounding box center [1512, 633] width 10 height 13
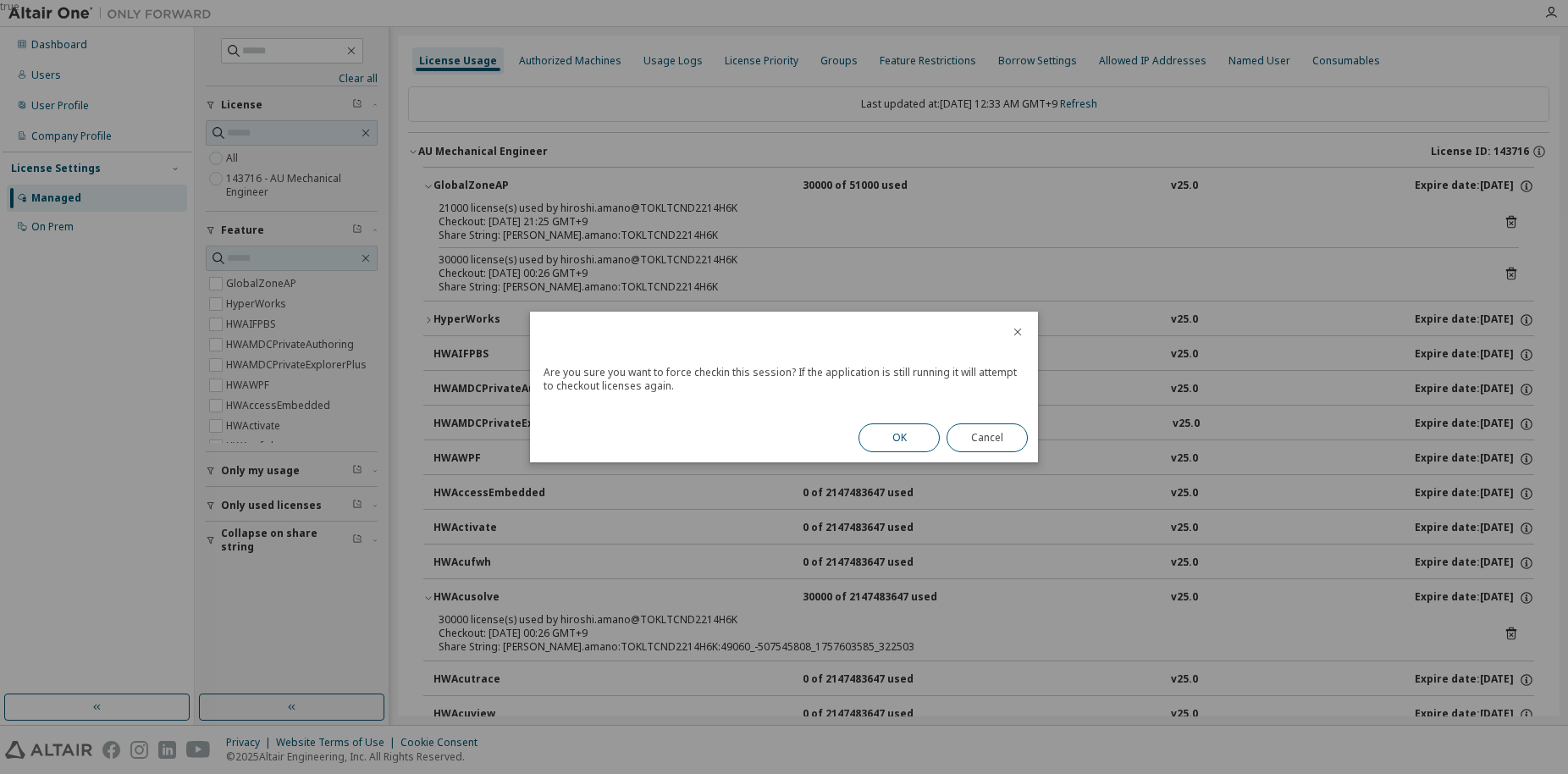
click at [918, 425] on button "OK" at bounding box center [900, 437] width 82 height 29
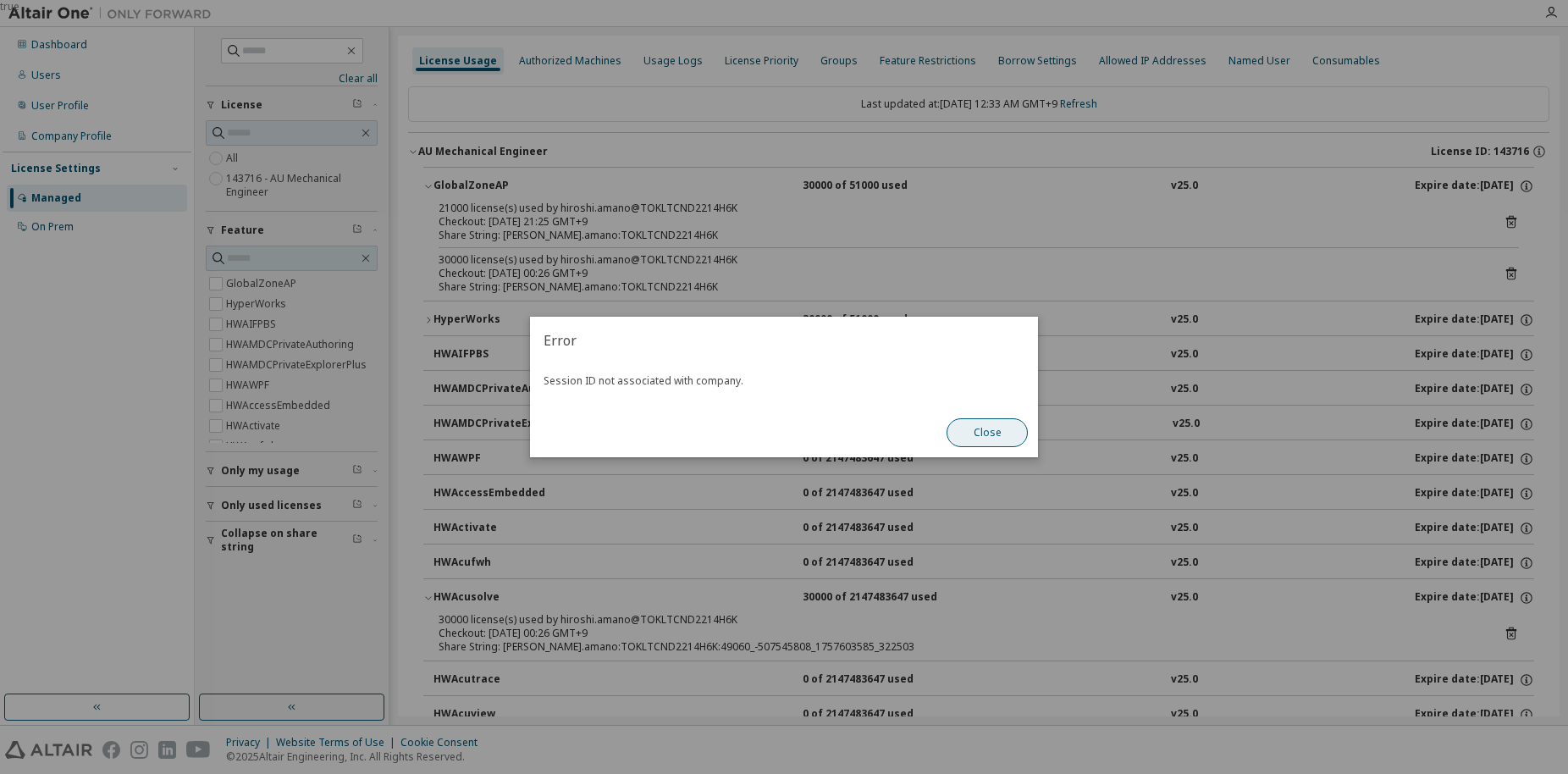
click at [967, 427] on button "Close" at bounding box center [987, 432] width 82 height 29
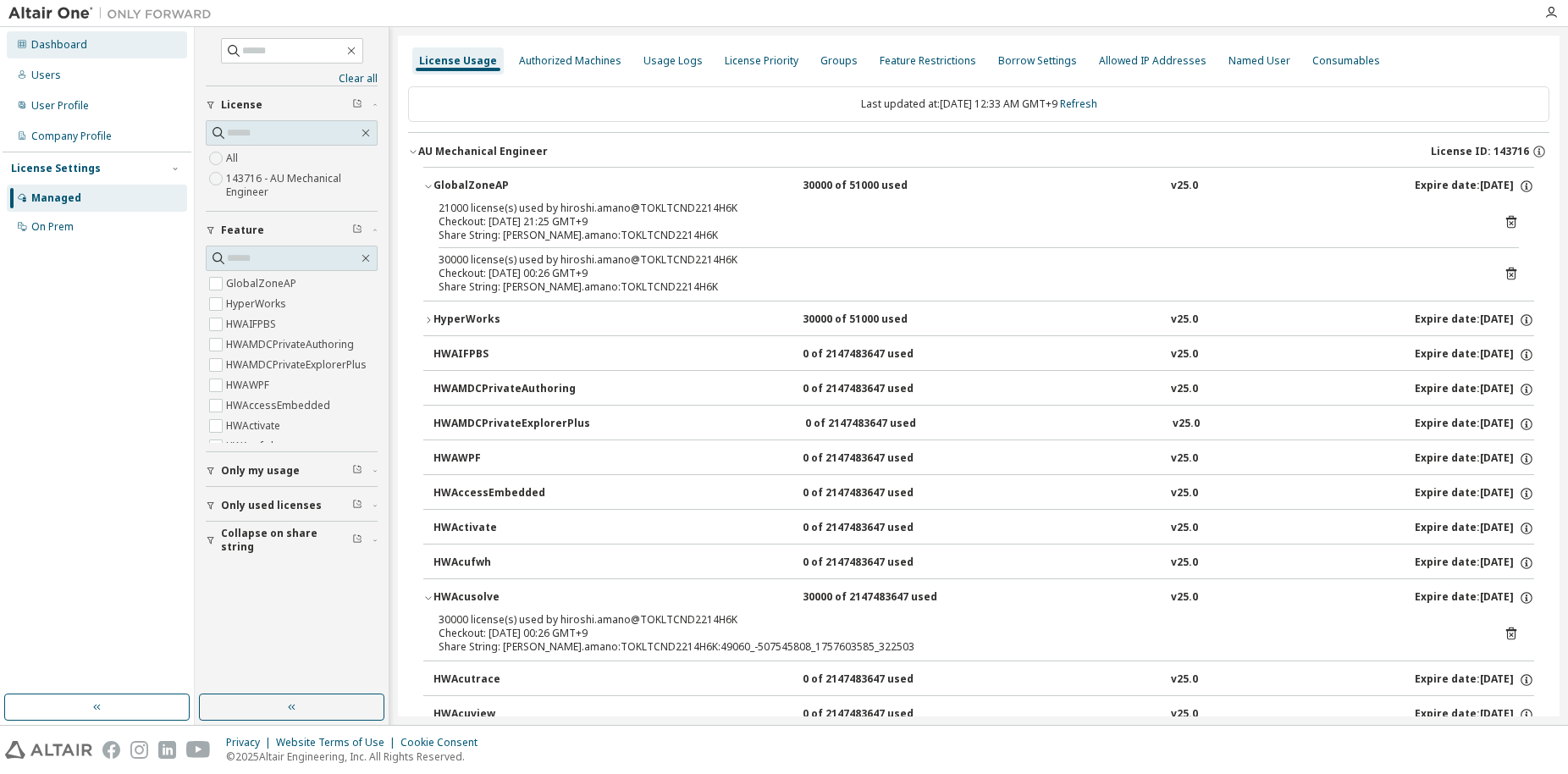
click at [77, 50] on div "Dashboard" at bounding box center [59, 45] width 56 height 14
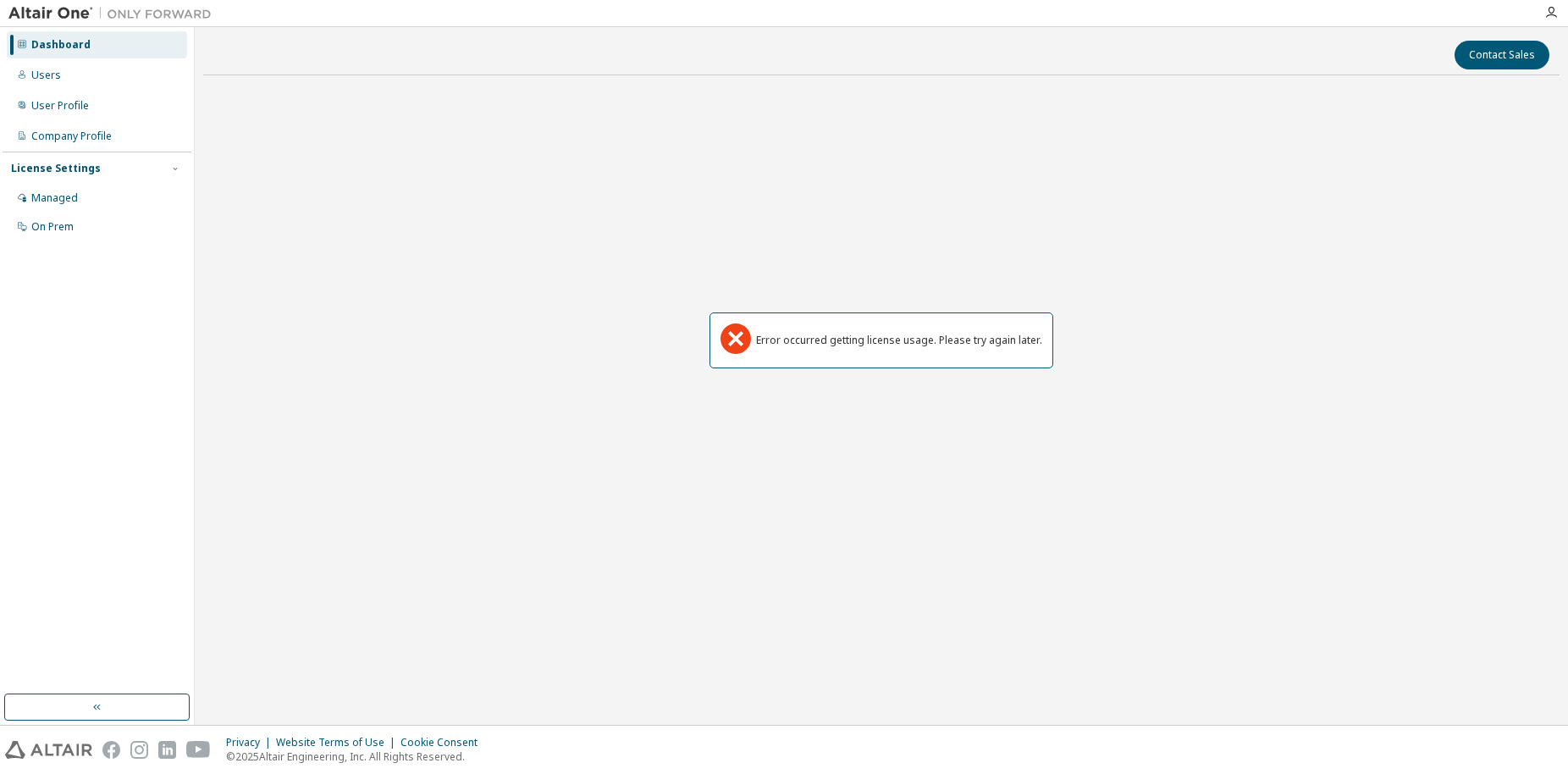
click at [571, 292] on div "Error occurred getting license usage. Please try again later." at bounding box center [881, 340] width 1357 height 503
click at [50, 43] on div "Dashboard" at bounding box center [61, 45] width 59 height 14
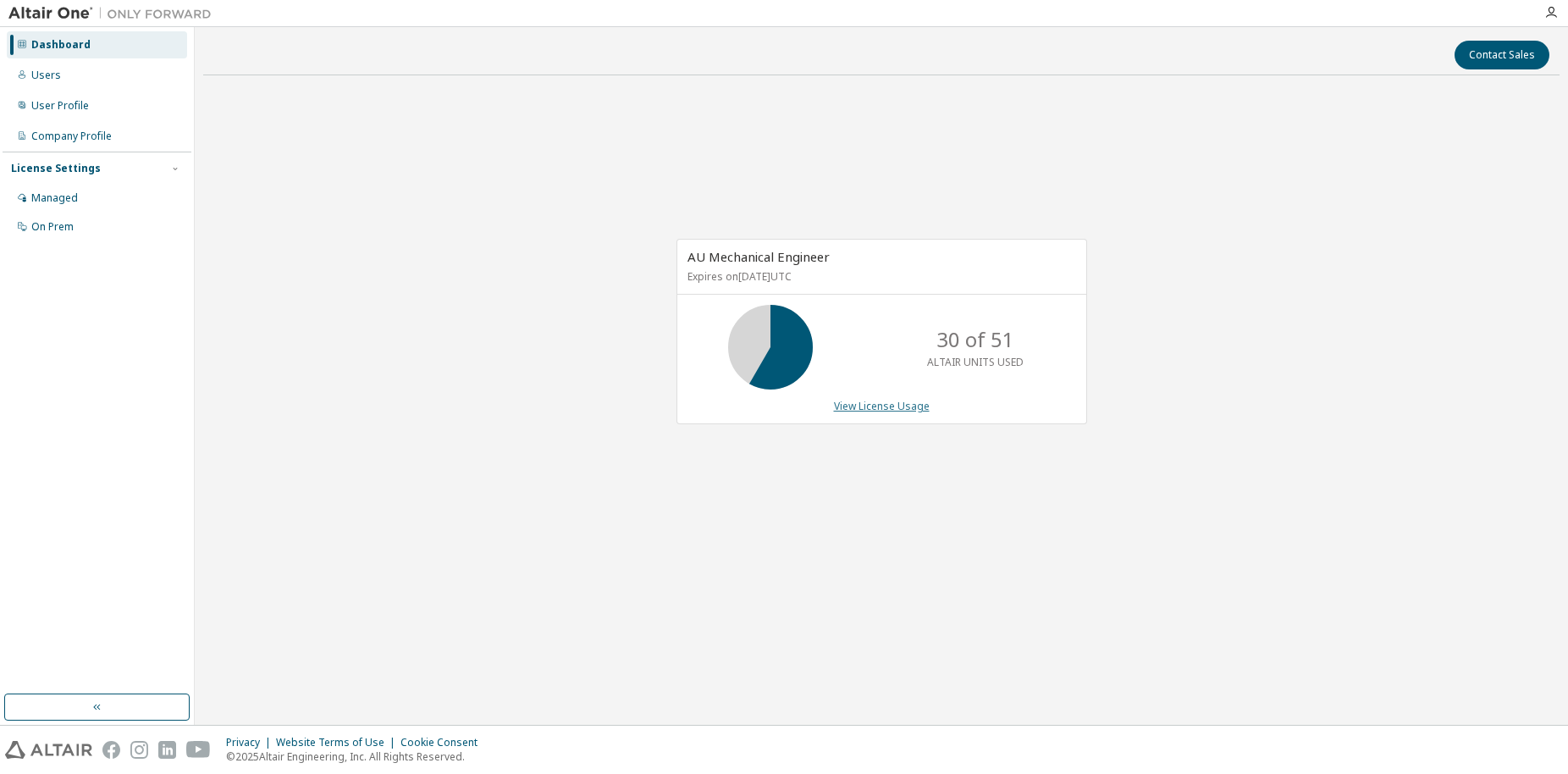
click at [867, 412] on link "View License Usage" at bounding box center [882, 406] width 96 height 15
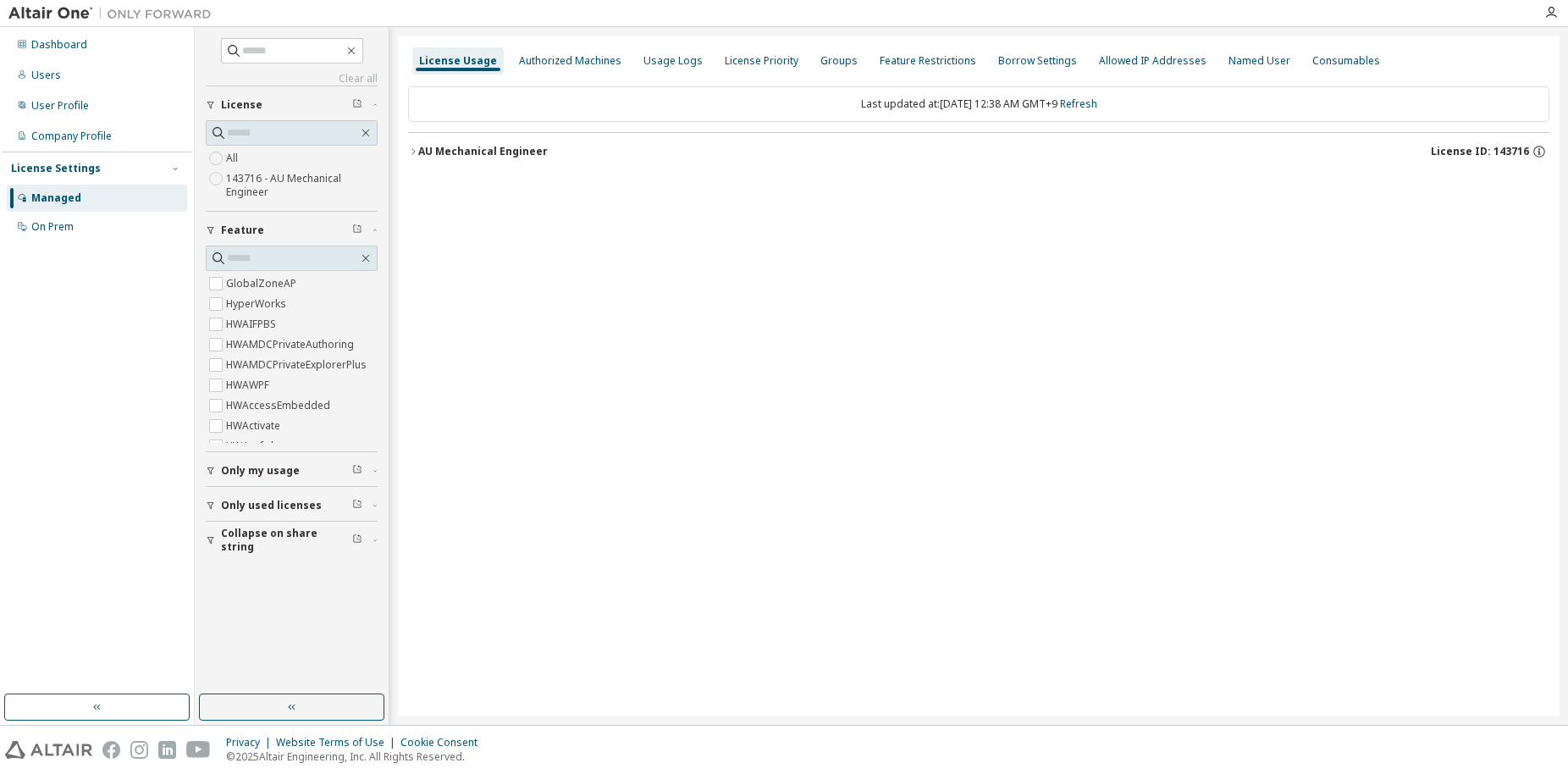
click at [410, 153] on icon "button" at bounding box center [414, 152] width 10 height 10
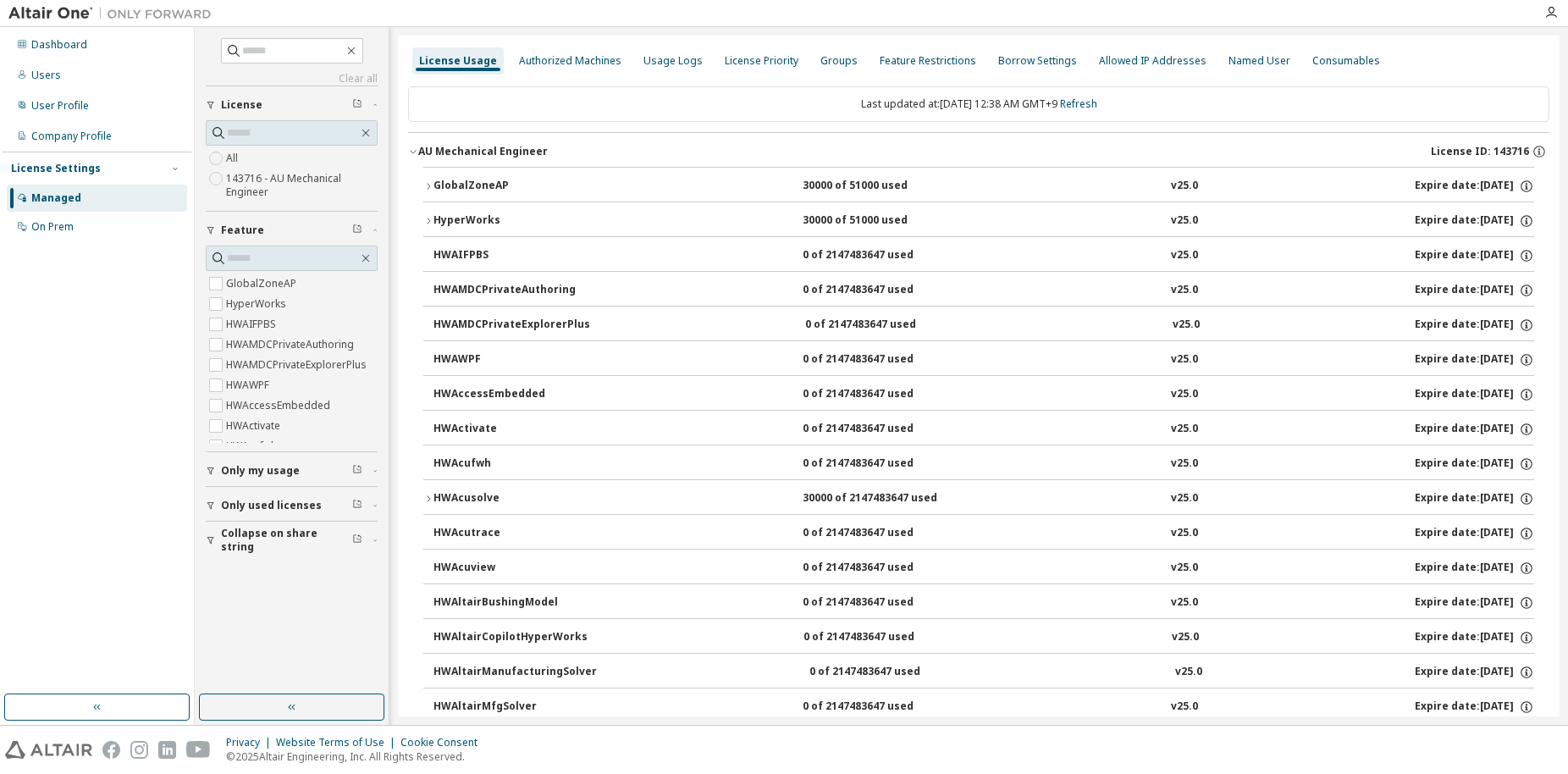
click at [432, 189] on icon "button" at bounding box center [429, 187] width 10 height 10
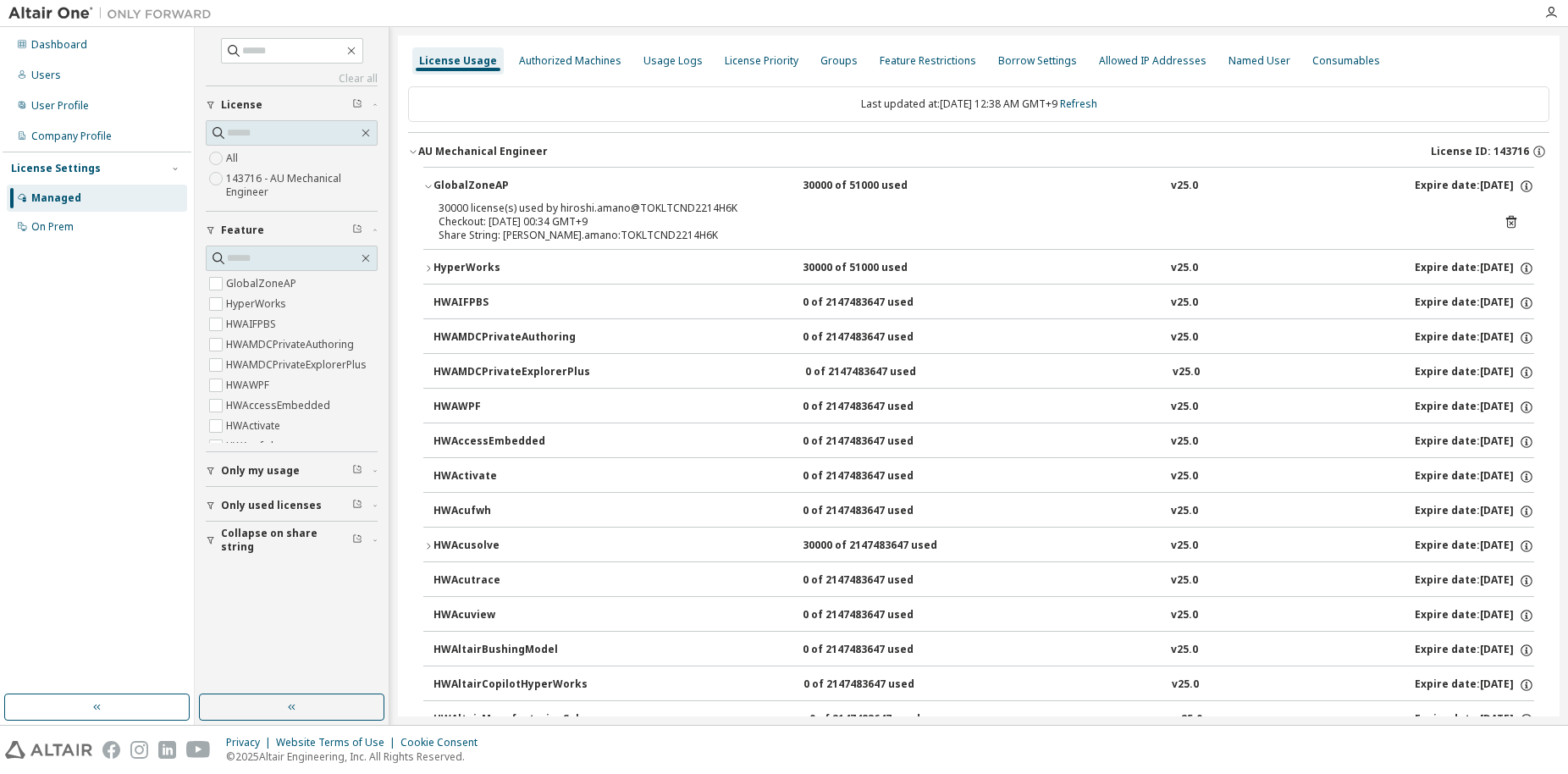
click at [1506, 217] on icon at bounding box center [1512, 222] width 10 height 13
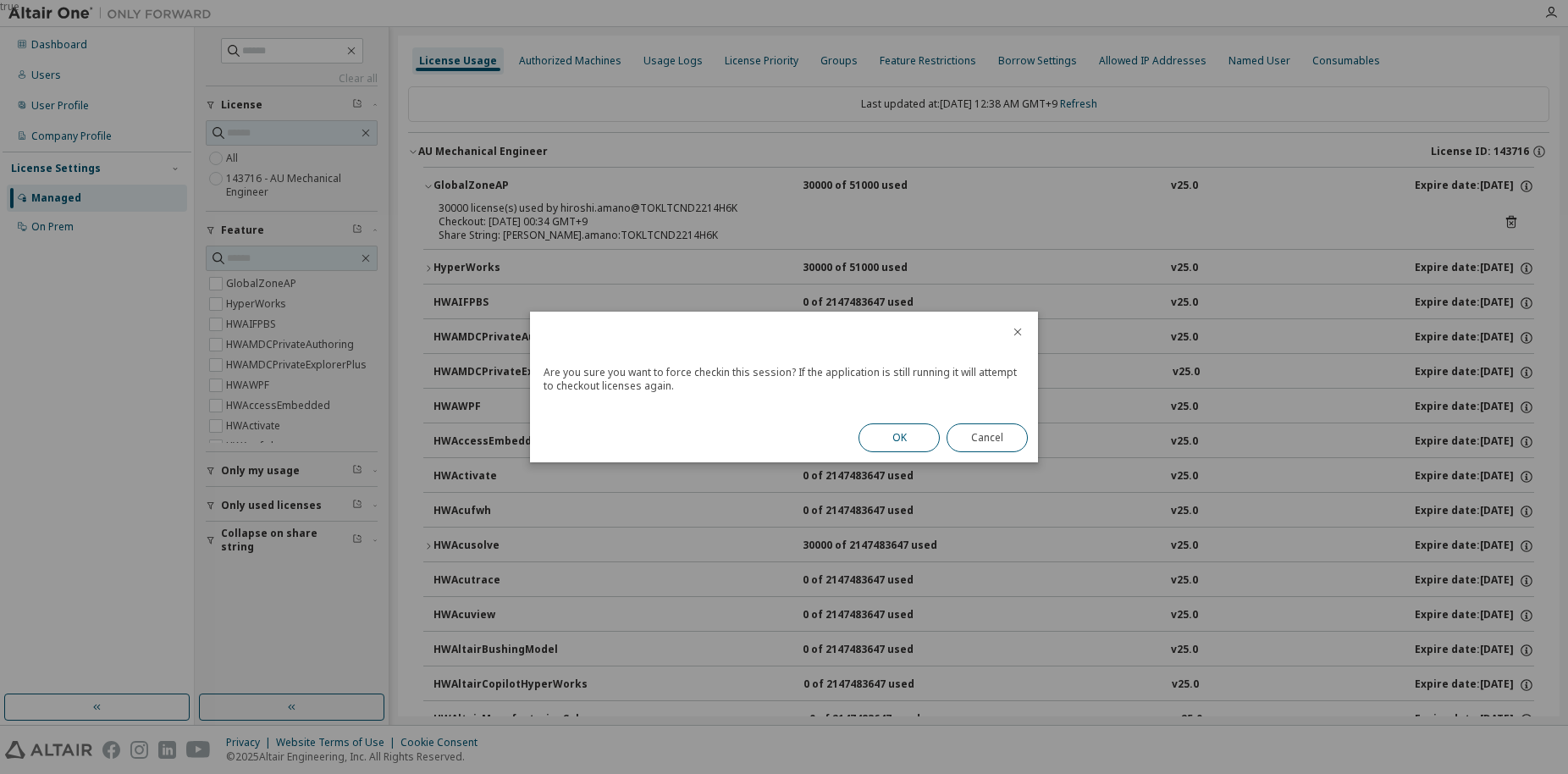
click at [917, 445] on button "OK" at bounding box center [900, 437] width 82 height 29
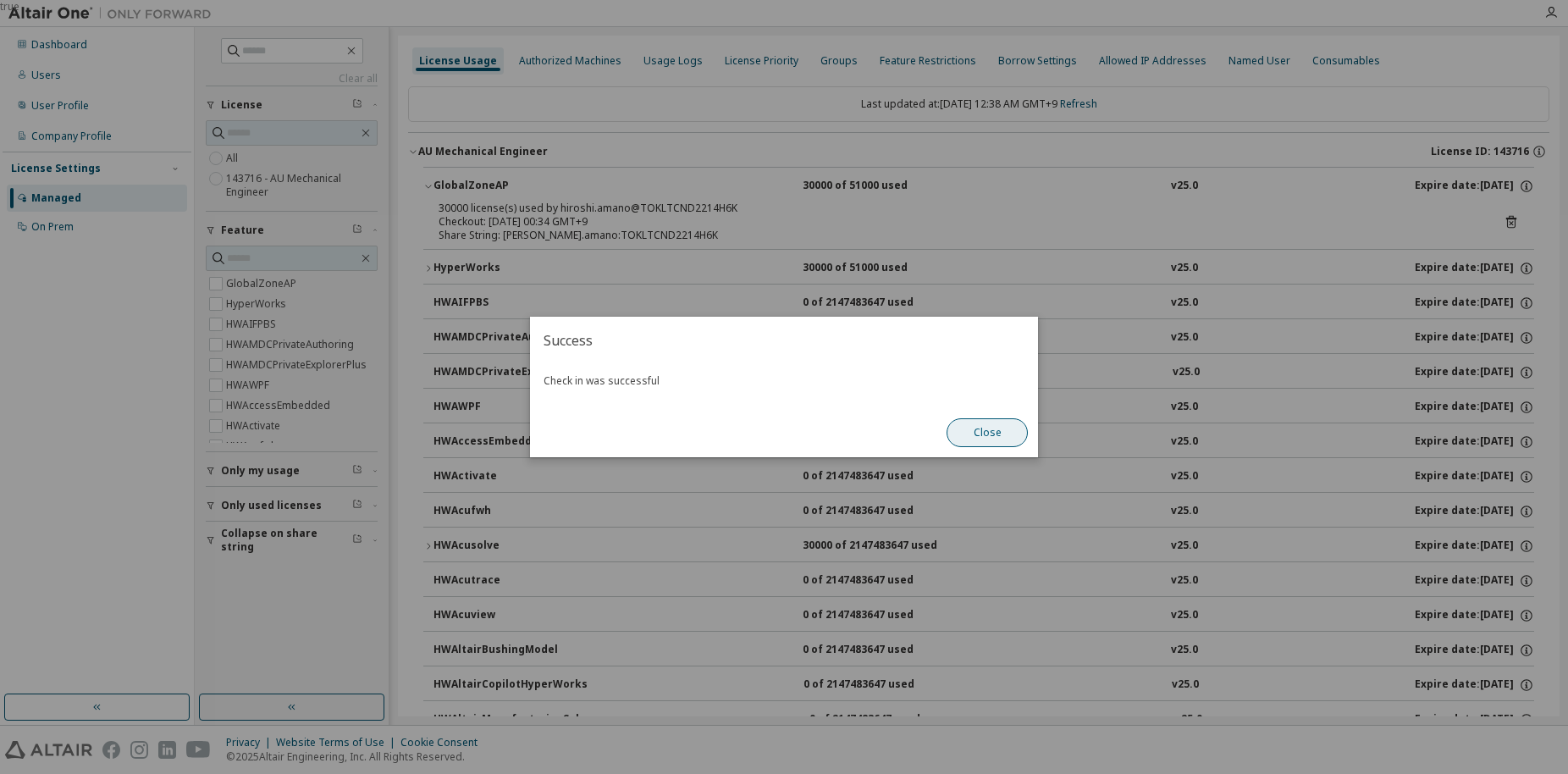
click at [993, 423] on button "Close" at bounding box center [987, 432] width 82 height 29
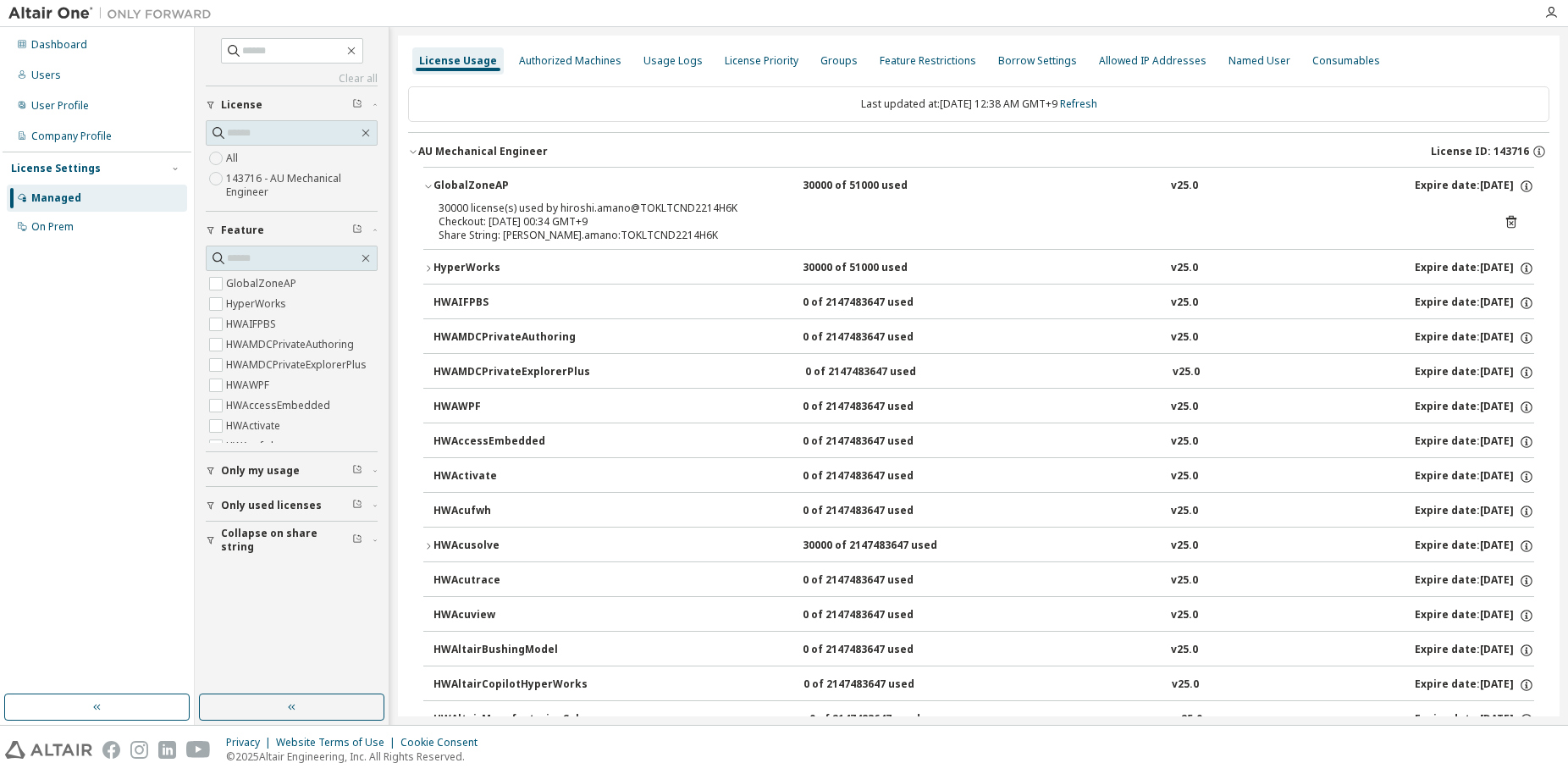
click at [429, 545] on icon "button" at bounding box center [429, 546] width 10 height 10
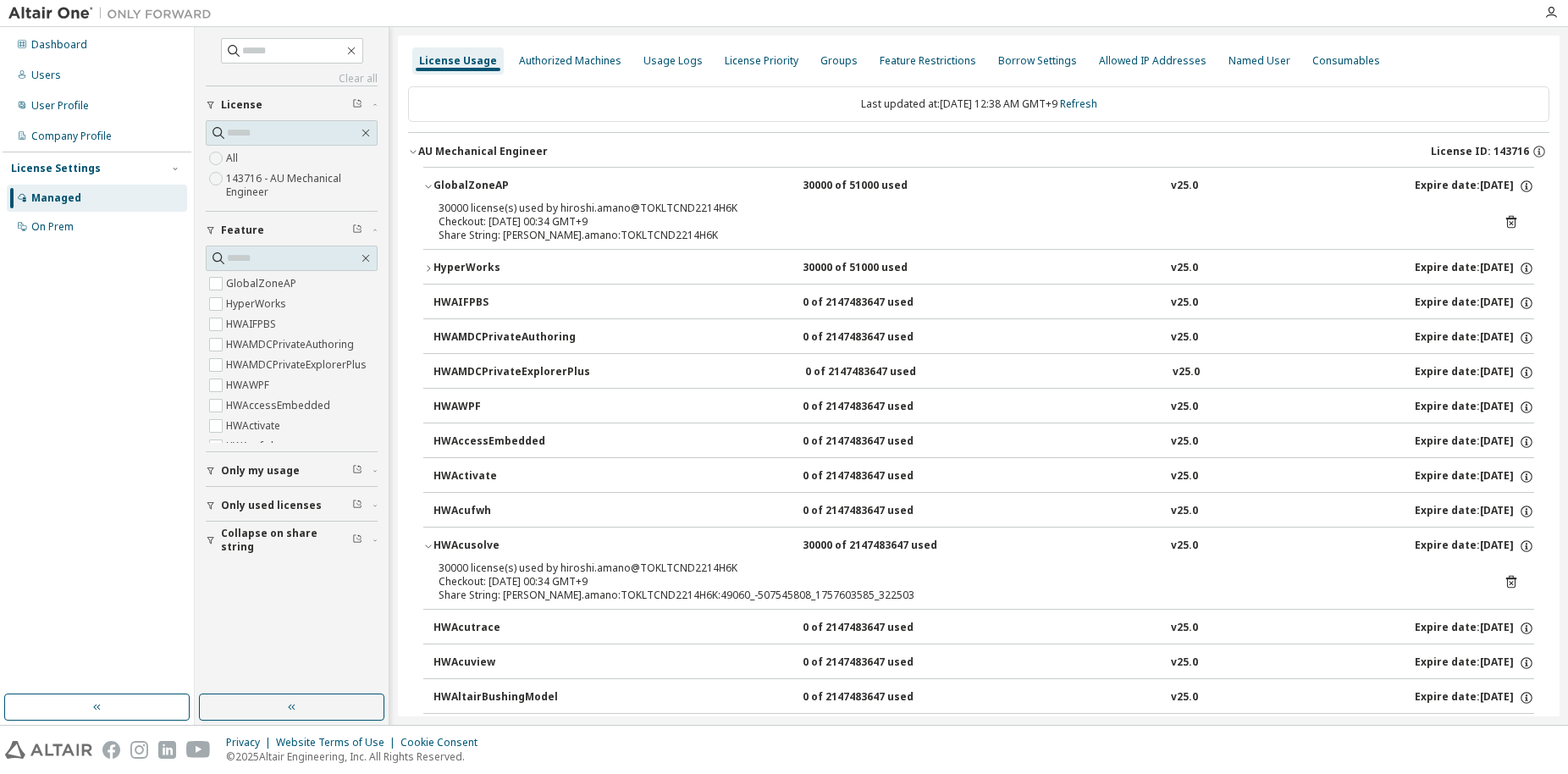
click at [1506, 582] on icon at bounding box center [1512, 582] width 10 height 13
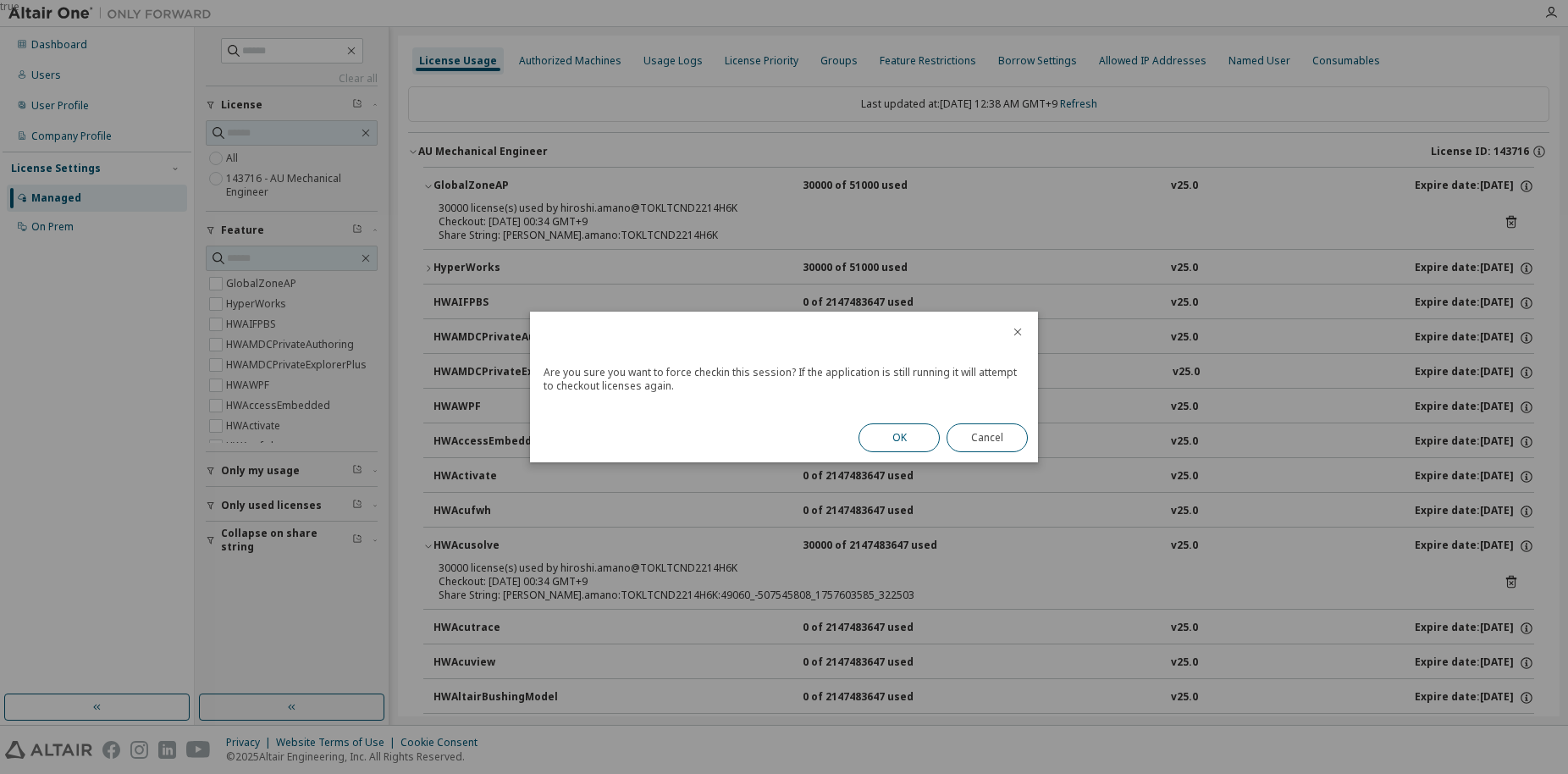
click at [897, 442] on button "OK" at bounding box center [900, 437] width 82 height 29
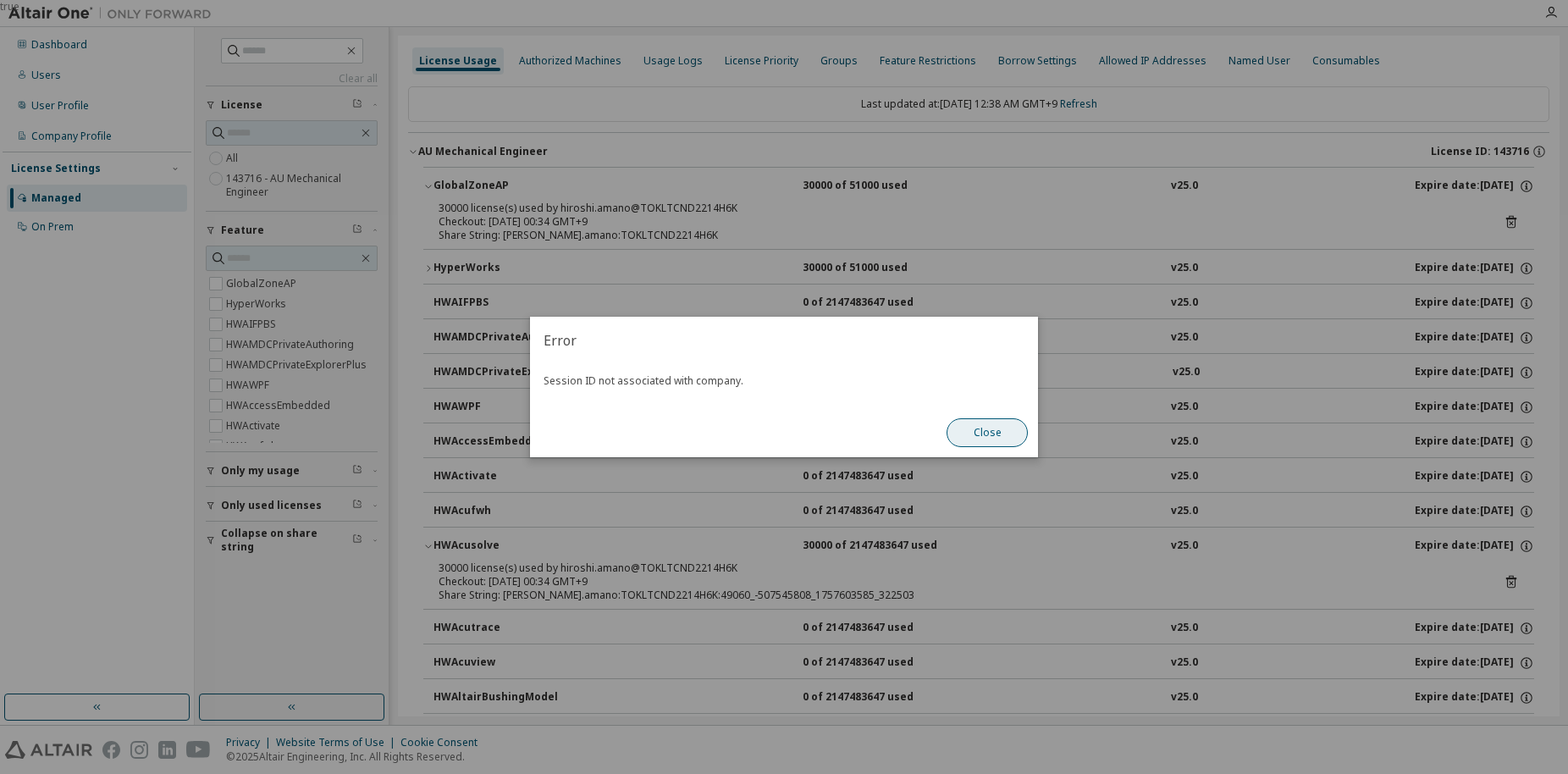
click at [959, 433] on button "Close" at bounding box center [987, 432] width 82 height 29
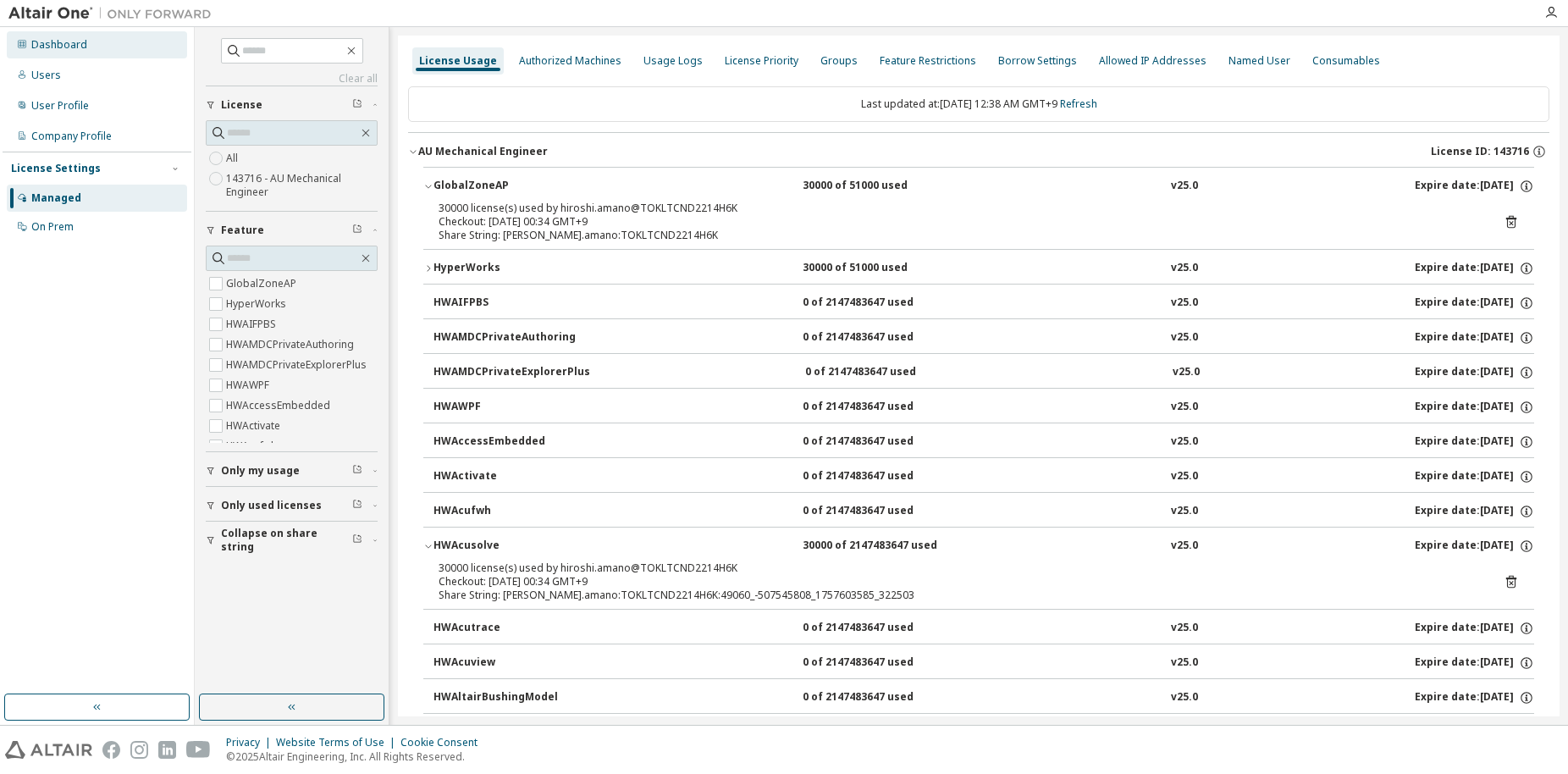
click at [87, 50] on div "Dashboard" at bounding box center [97, 44] width 181 height 27
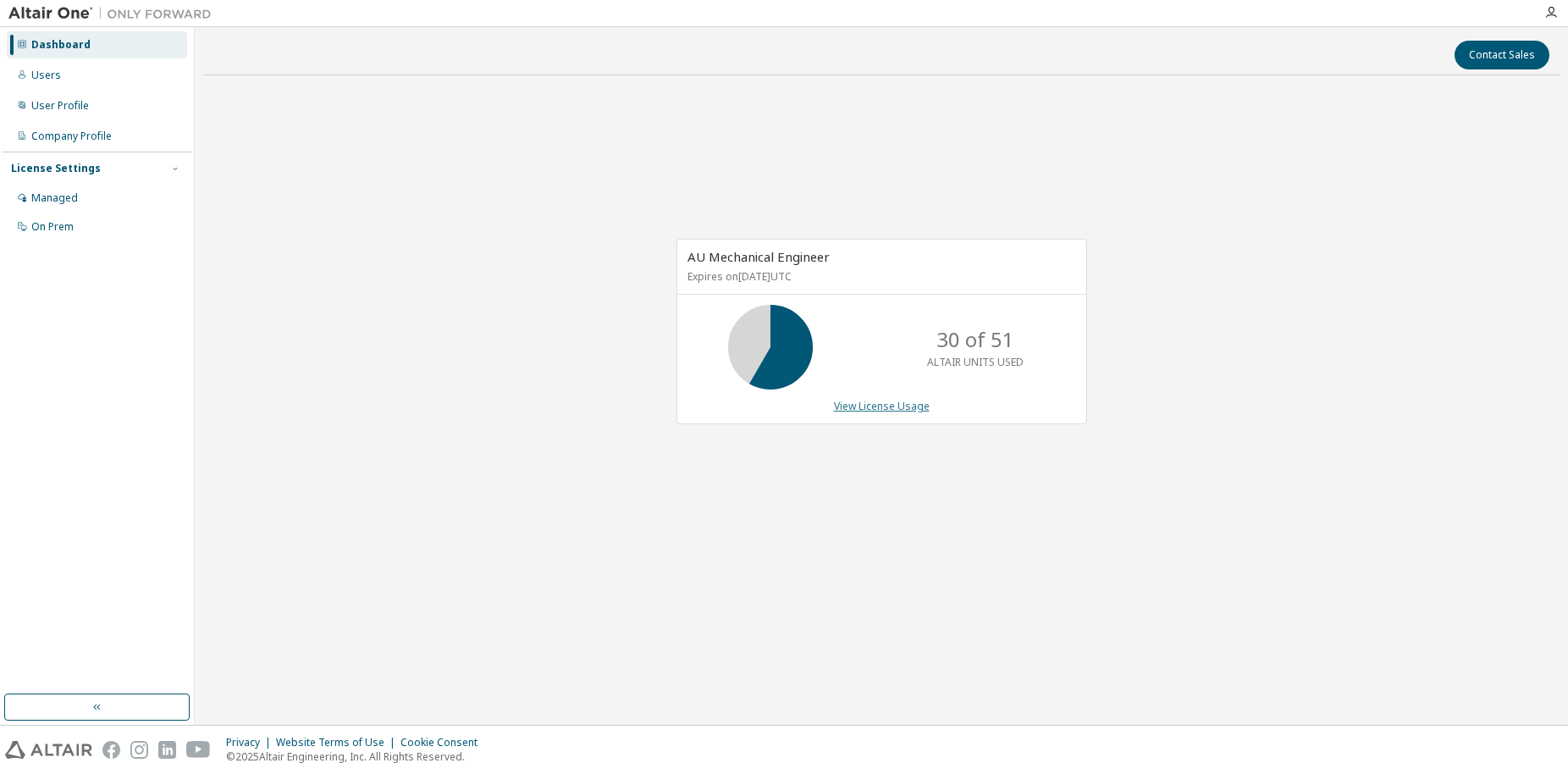
click at [880, 408] on link "View License Usage" at bounding box center [882, 406] width 96 height 15
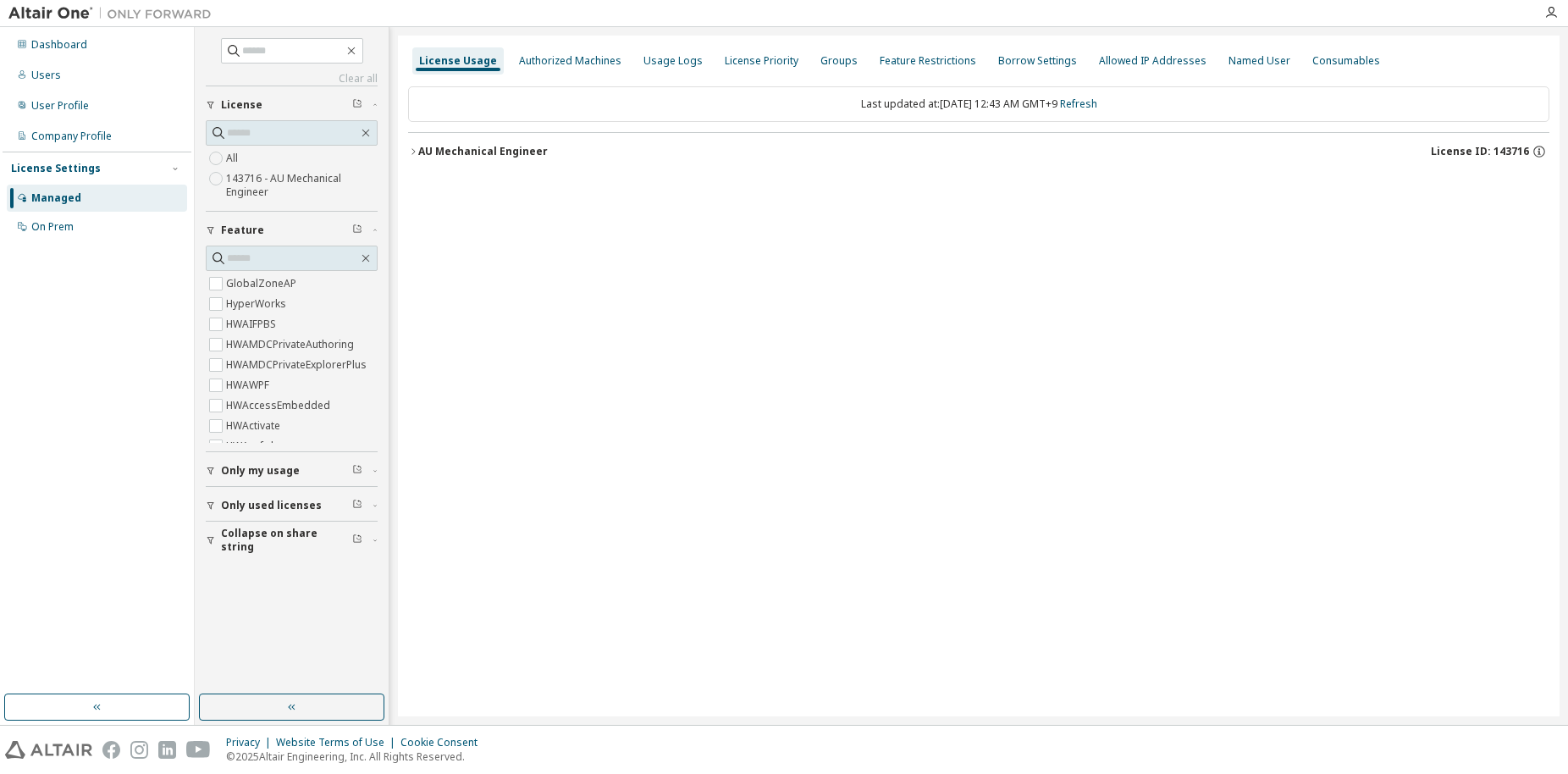
click at [413, 150] on icon "button" at bounding box center [414, 152] width 10 height 10
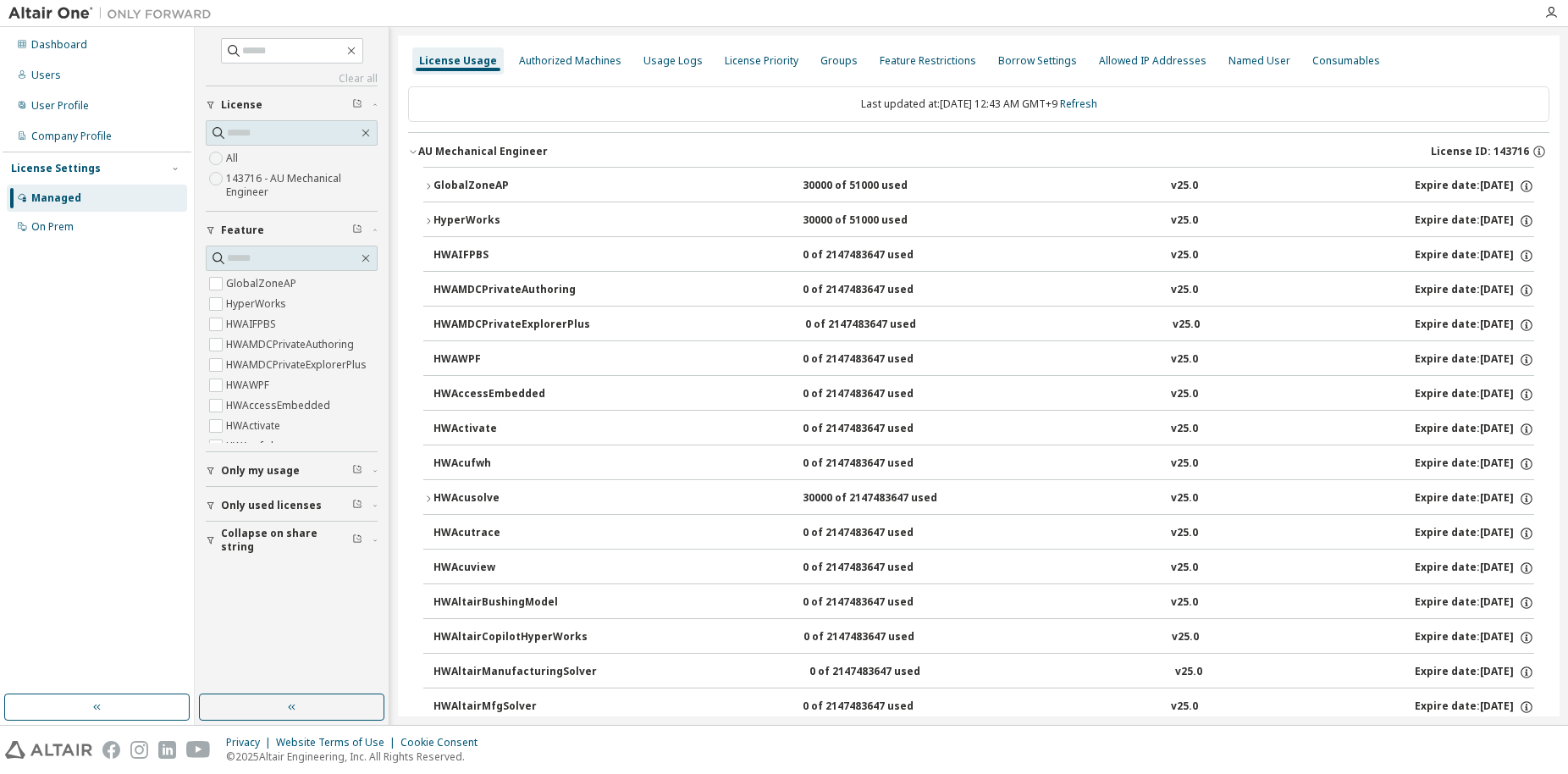
click at [430, 184] on icon "button" at bounding box center [429, 187] width 10 height 10
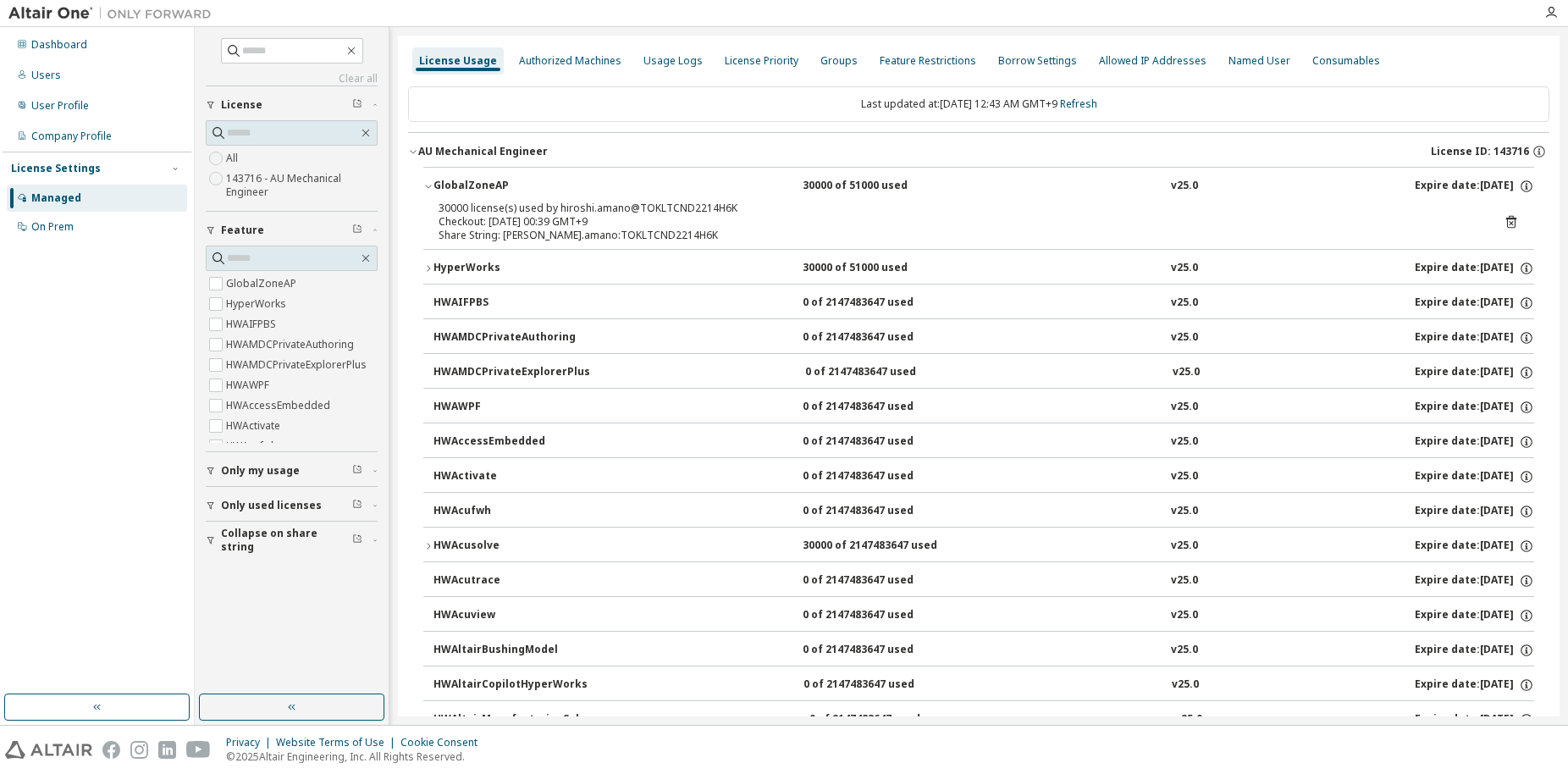
click at [1504, 214] on icon at bounding box center [1512, 222] width 16 height 16
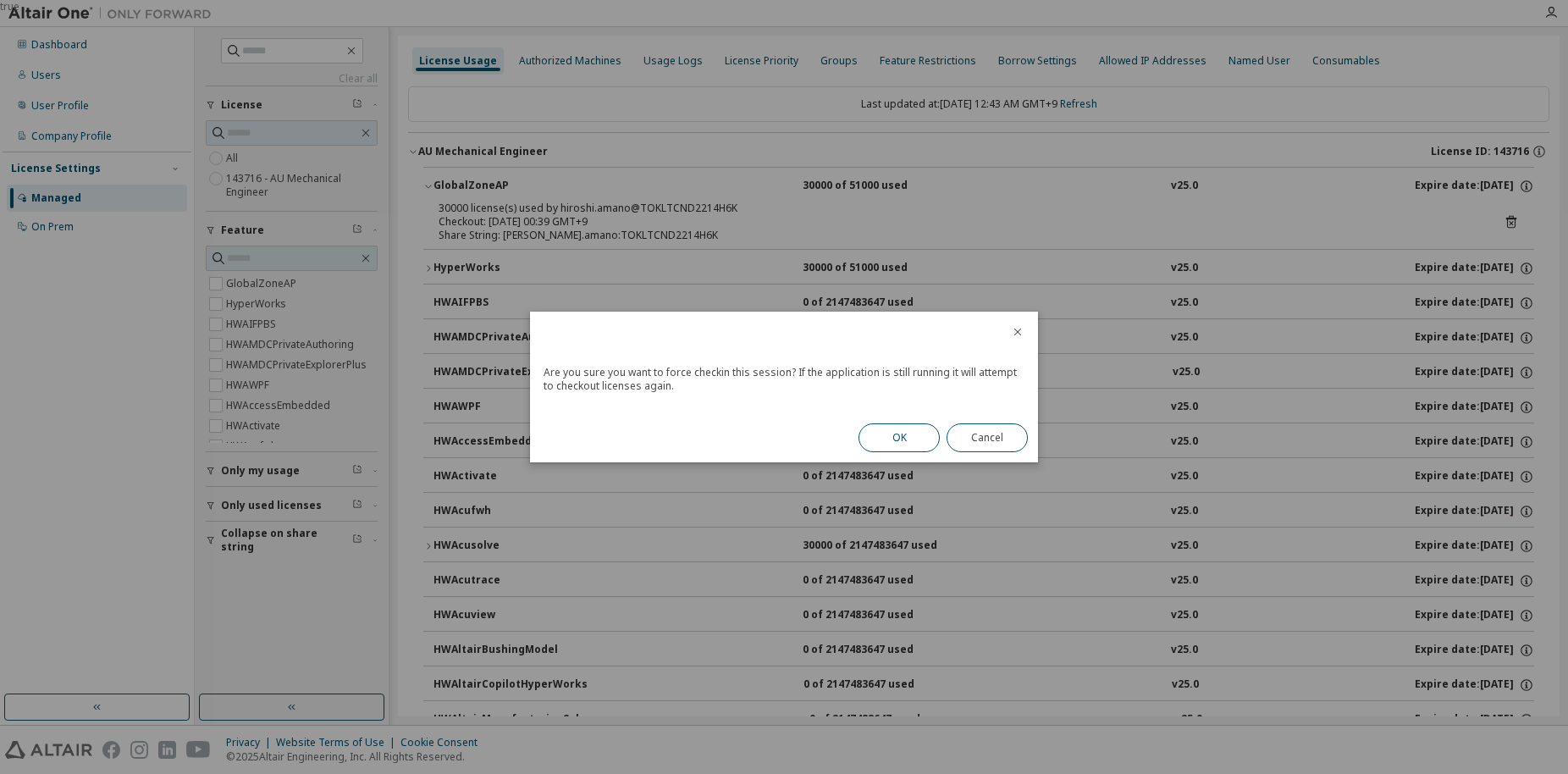
click at [910, 442] on button "OK" at bounding box center [900, 437] width 82 height 29
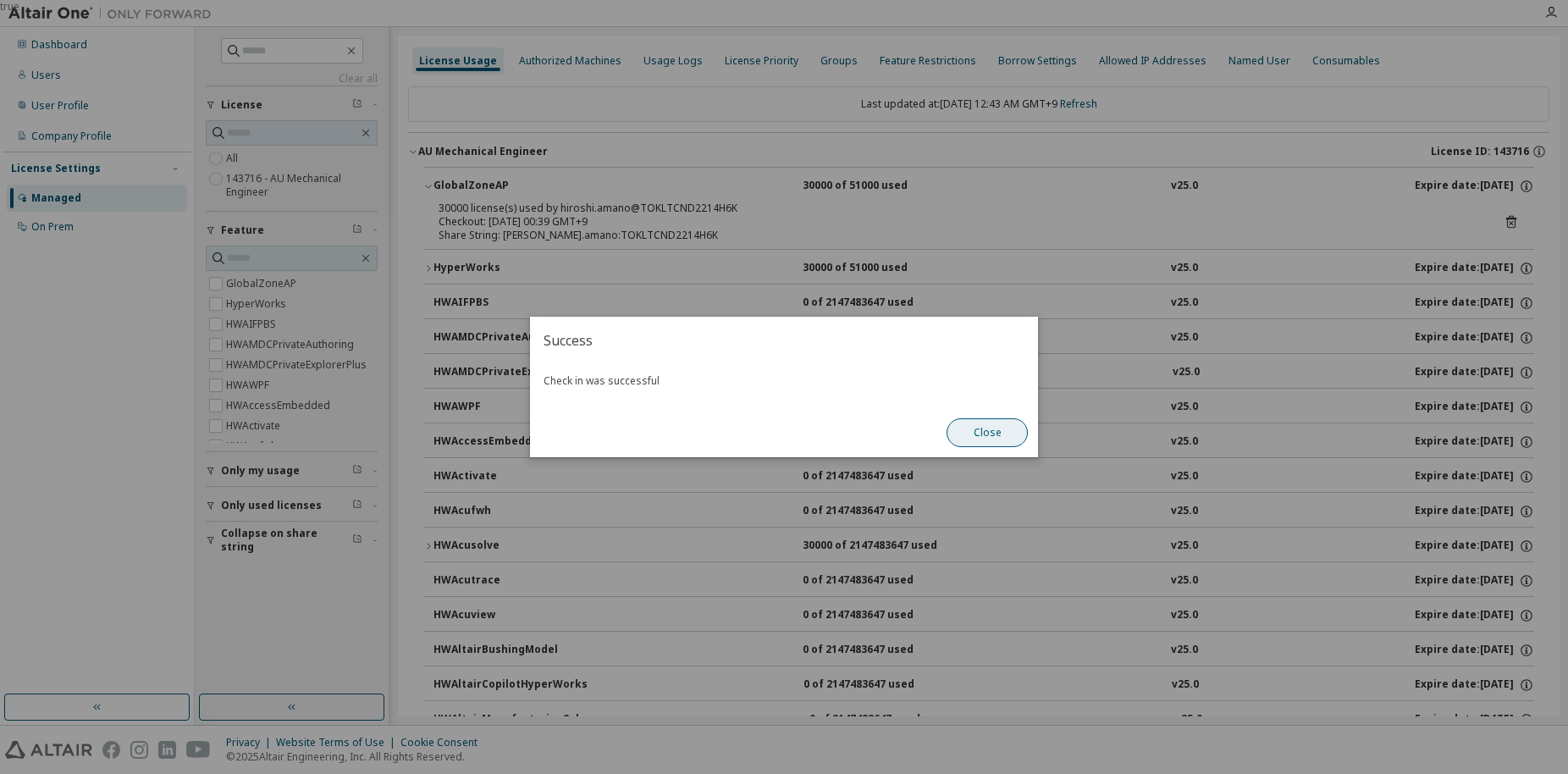
click at [992, 434] on button "Close" at bounding box center [987, 432] width 82 height 29
